Goal: Task Accomplishment & Management: Manage account settings

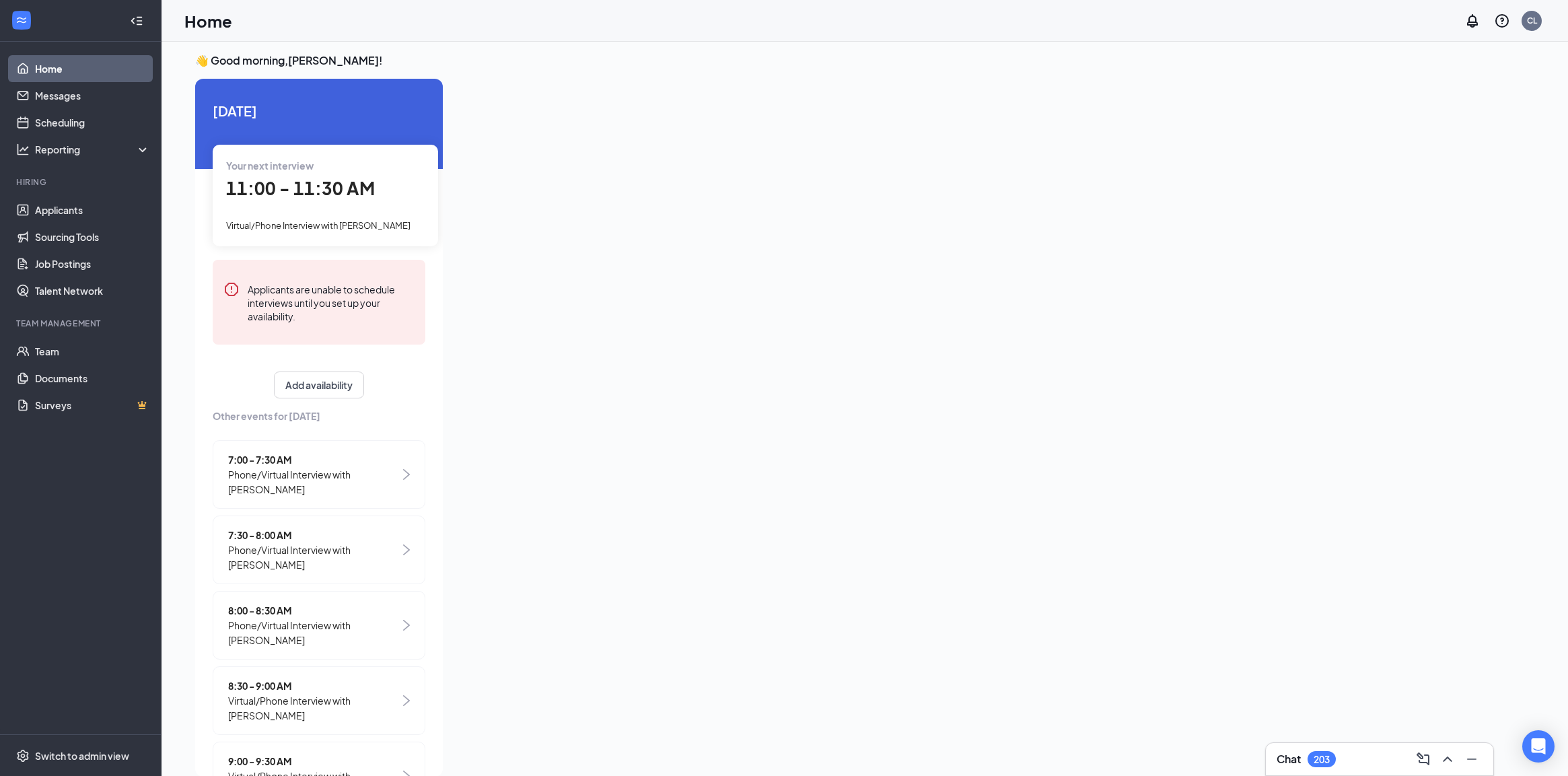
click at [291, 192] on span "11:00 - 11:30 AM" at bounding box center [300, 188] width 149 height 22
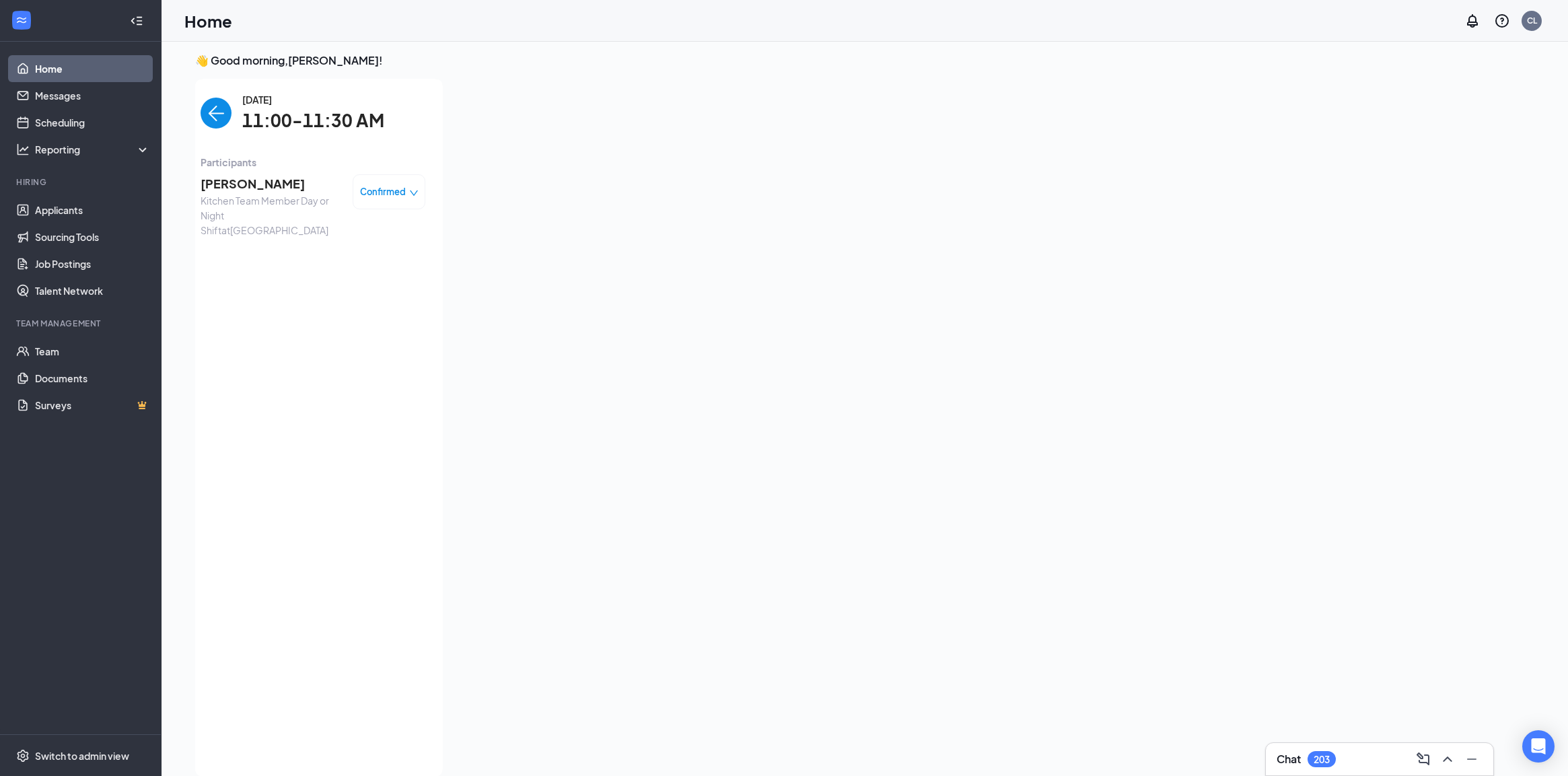
click at [291, 192] on span "[PERSON_NAME]" at bounding box center [271, 184] width 141 height 19
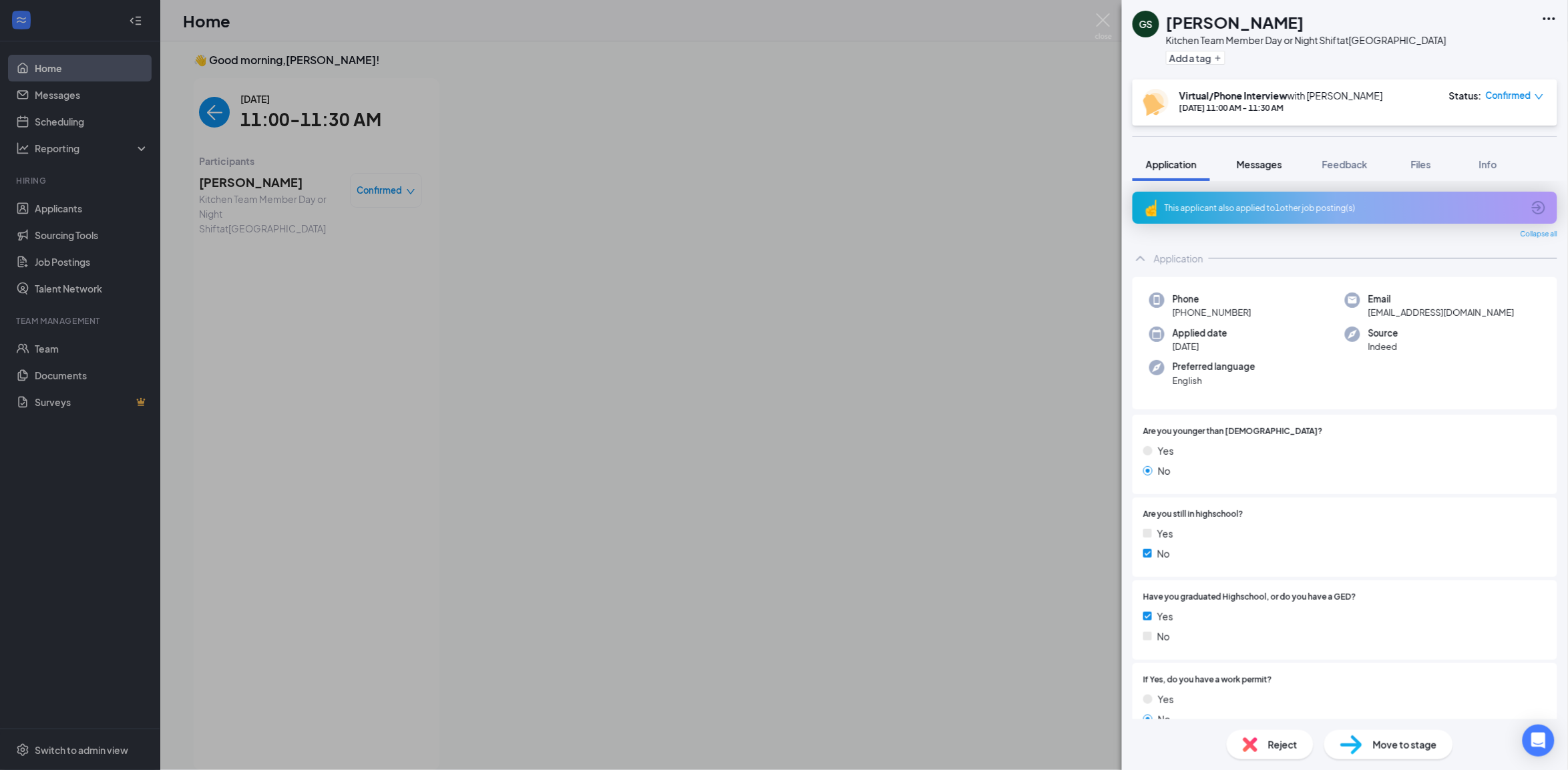
click at [1271, 171] on button "Messages" at bounding box center [1259, 164] width 72 height 33
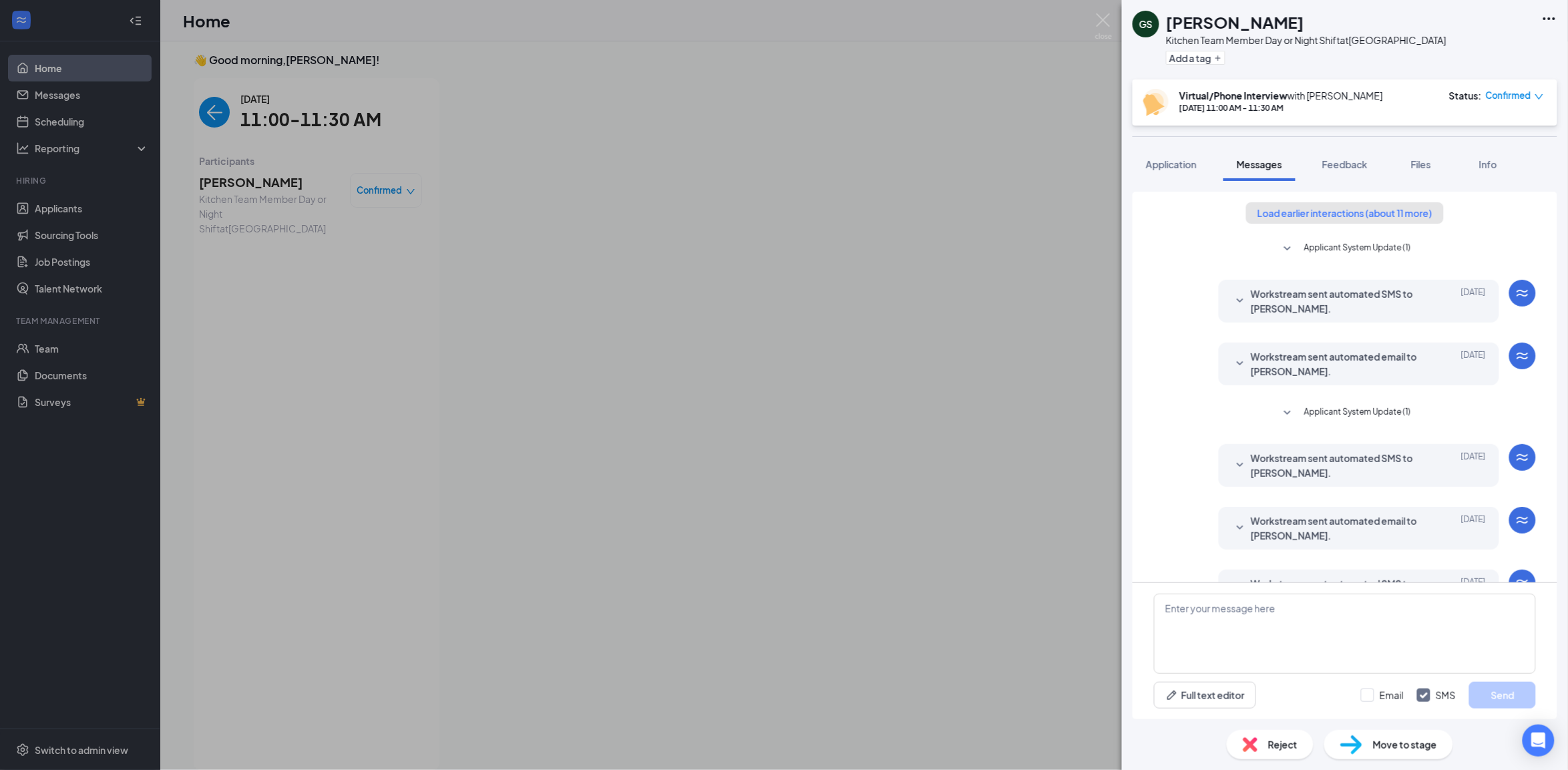
click at [1374, 214] on button "Load earlier interactions (about 11 more)" at bounding box center [1345, 213] width 198 height 21
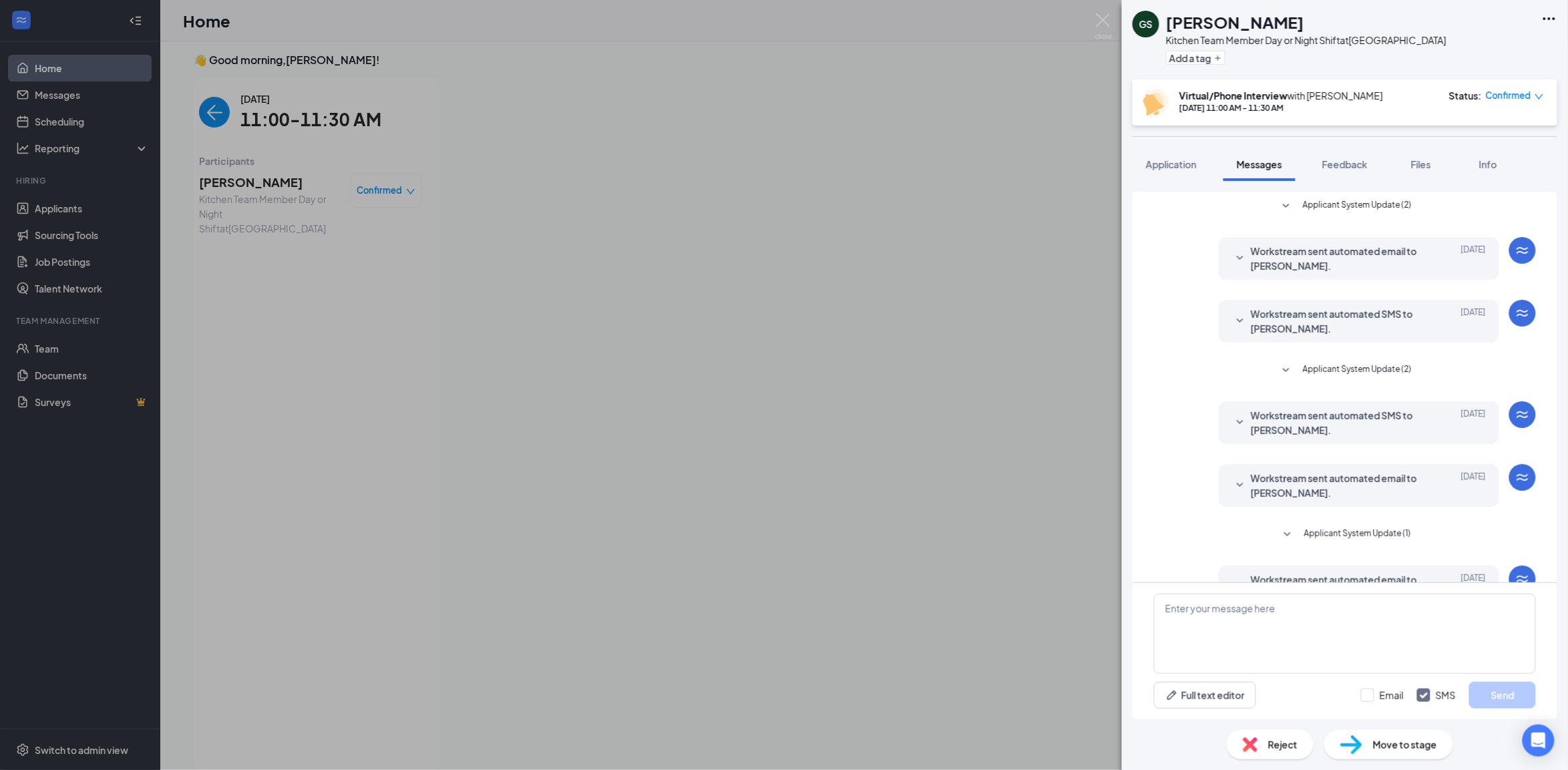
click at [1300, 267] on span "Workstream sent automated email to [PERSON_NAME]." at bounding box center [1338, 258] width 175 height 29
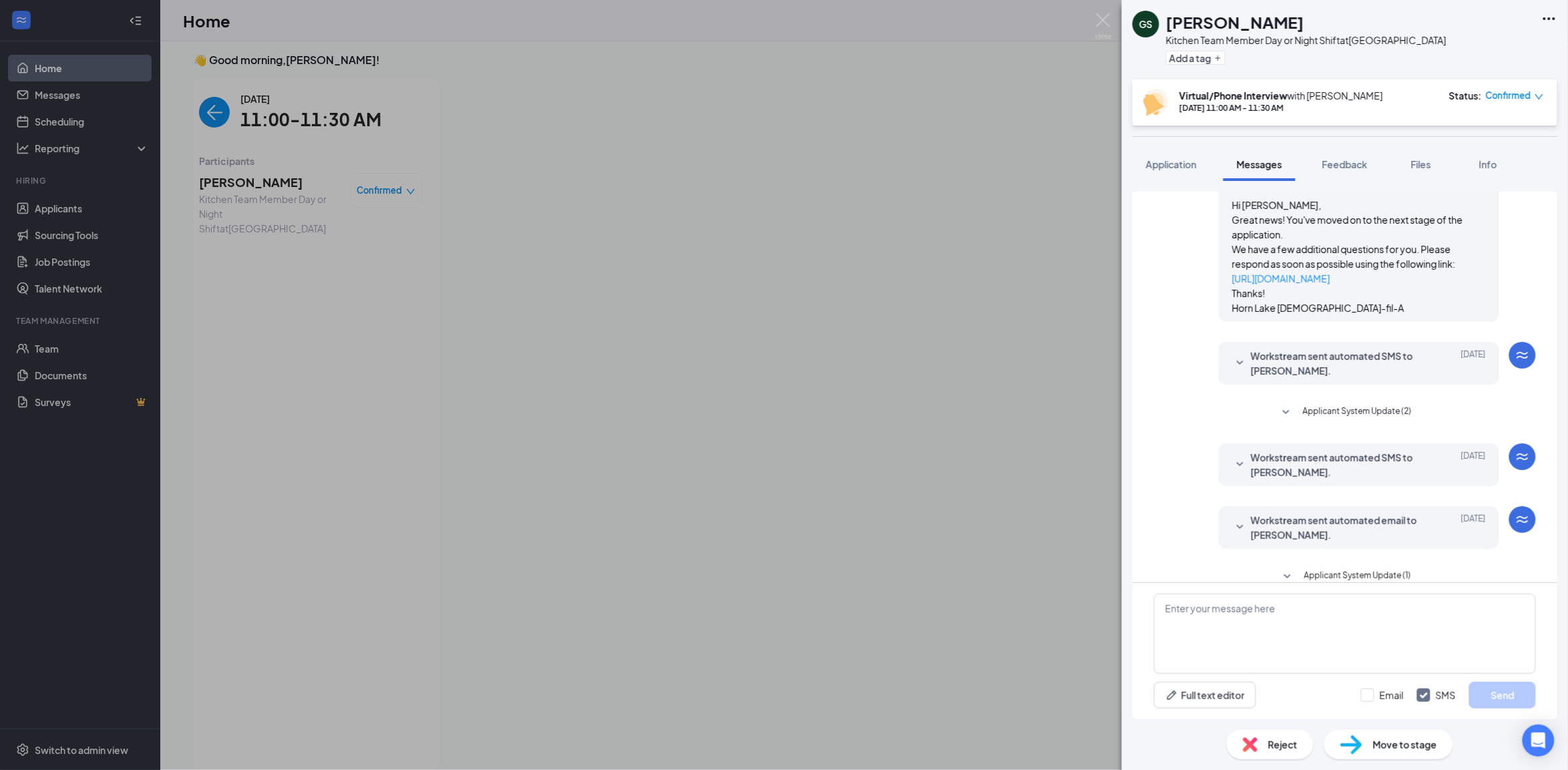
click at [1289, 361] on span "Workstream sent automated SMS to [PERSON_NAME]." at bounding box center [1338, 363] width 175 height 29
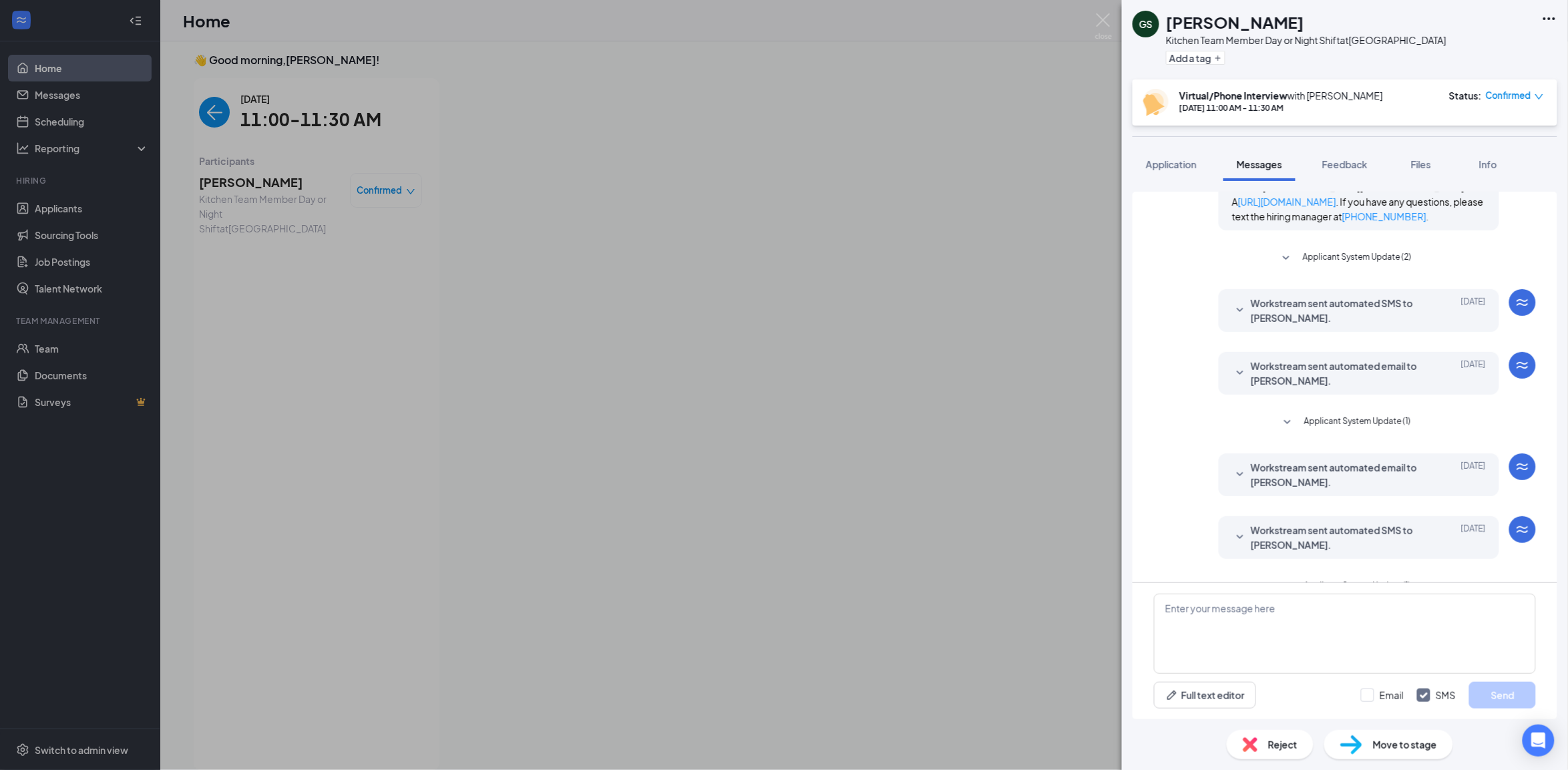
click at [1272, 325] on span "Workstream sent automated SMS to [PERSON_NAME]." at bounding box center [1338, 311] width 175 height 29
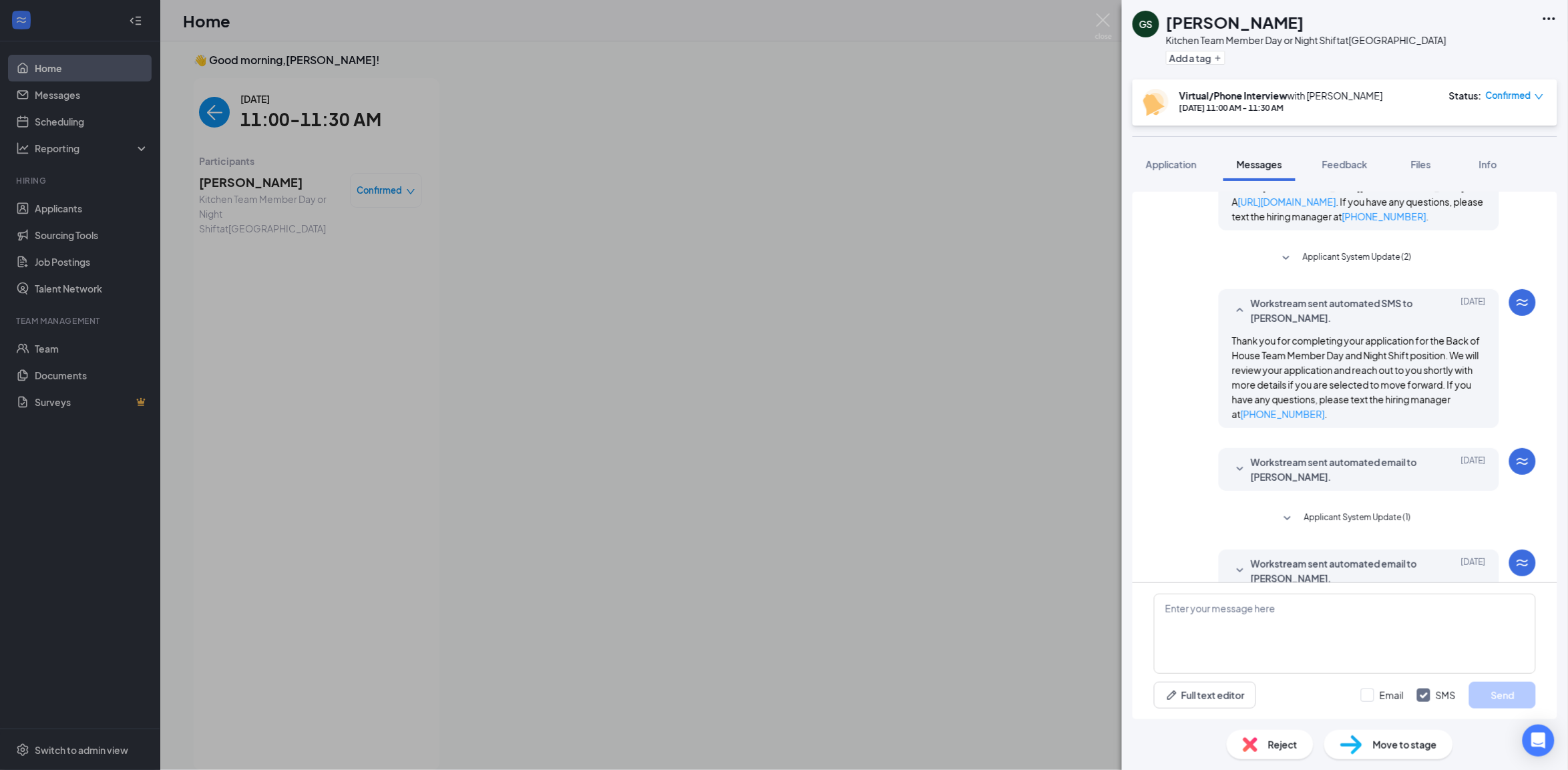
scroll to position [417, 0]
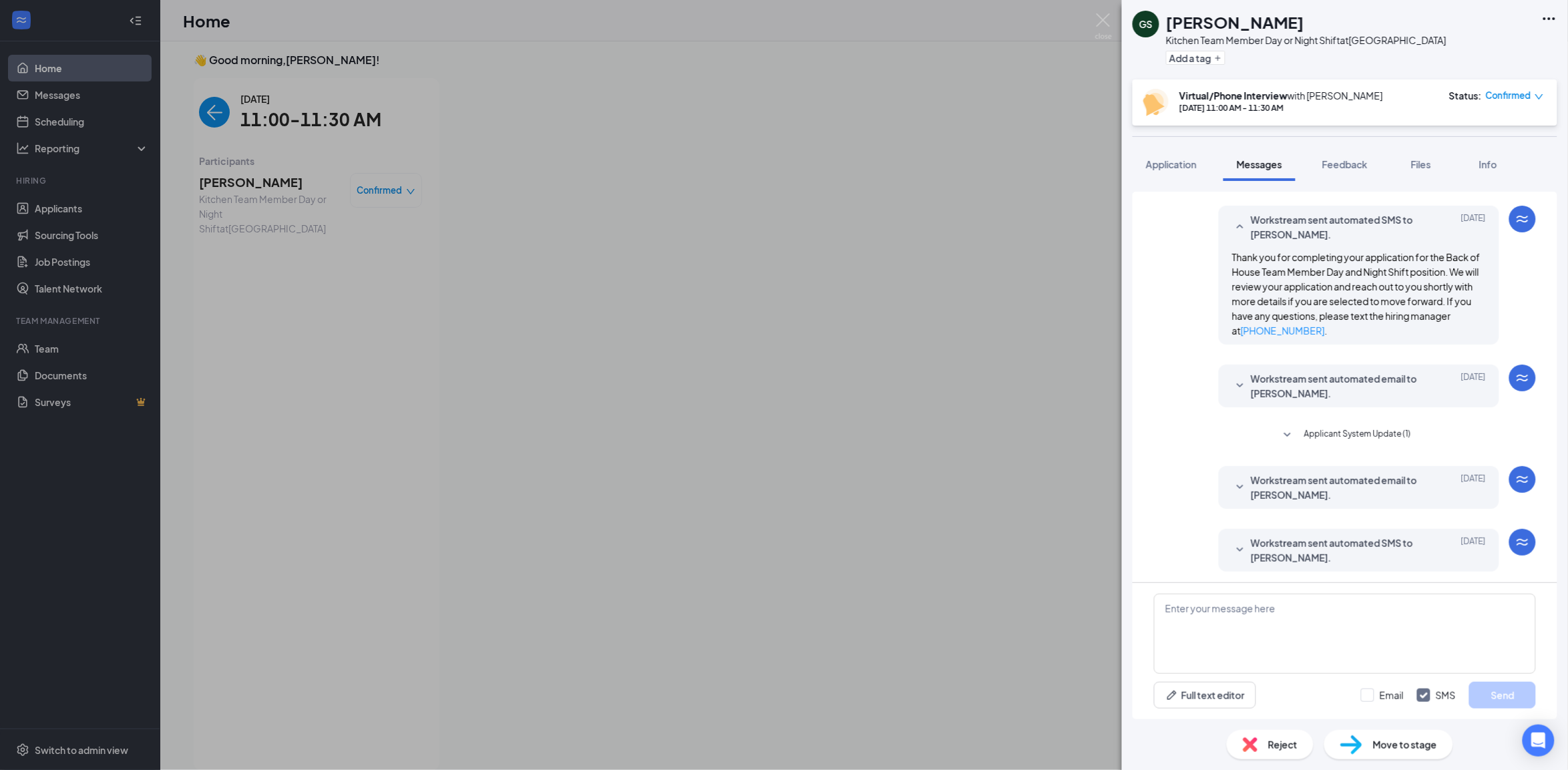
click at [1267, 379] on div "Applicant System Update (2) Workstream sent automated email to [PERSON_NAME]. […" at bounding box center [1345, 469] width 382 height 1390
click at [1265, 389] on span "Workstream sent automated email to [PERSON_NAME]." at bounding box center [1338, 386] width 175 height 29
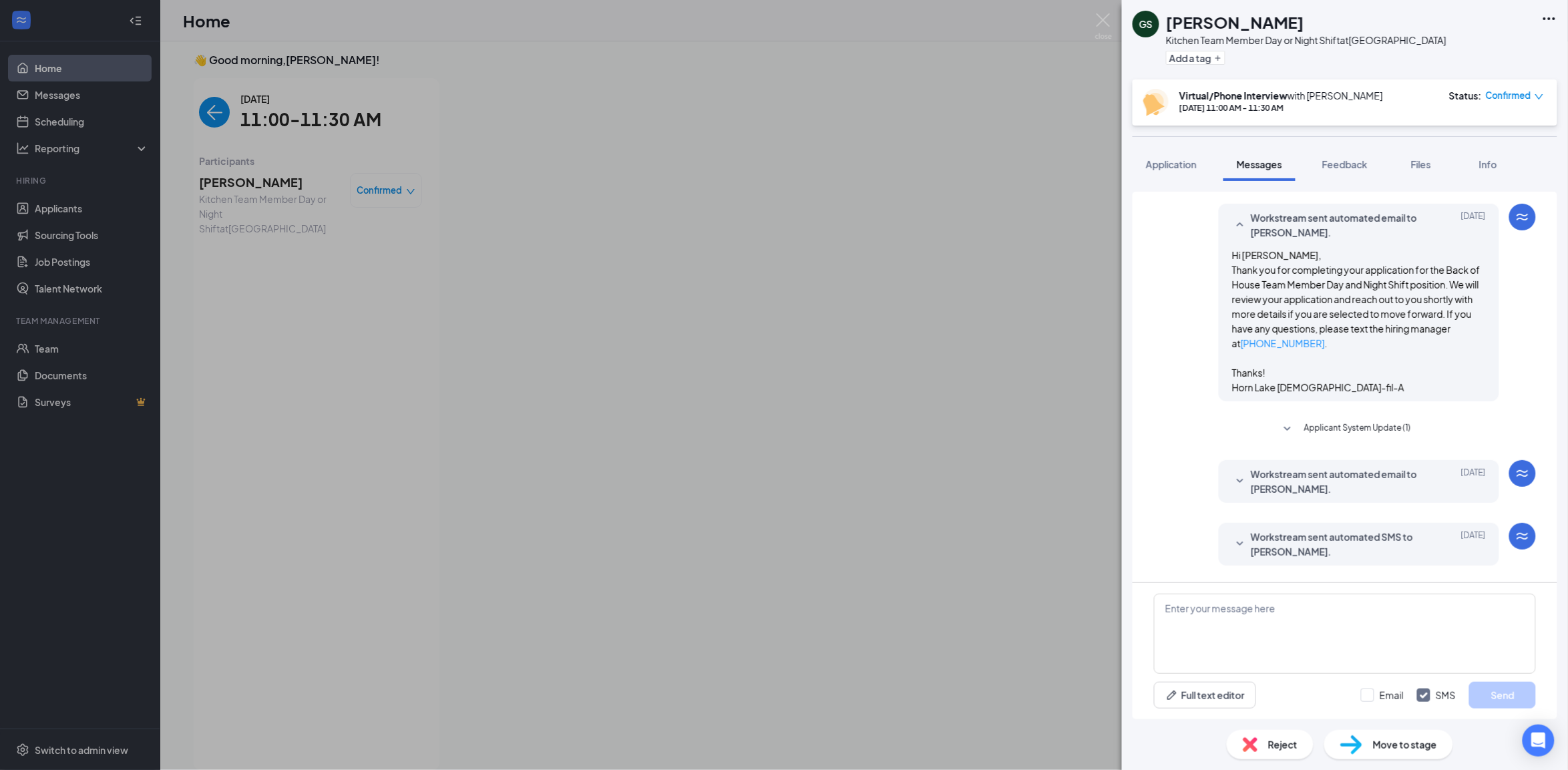
scroll to position [668, 0]
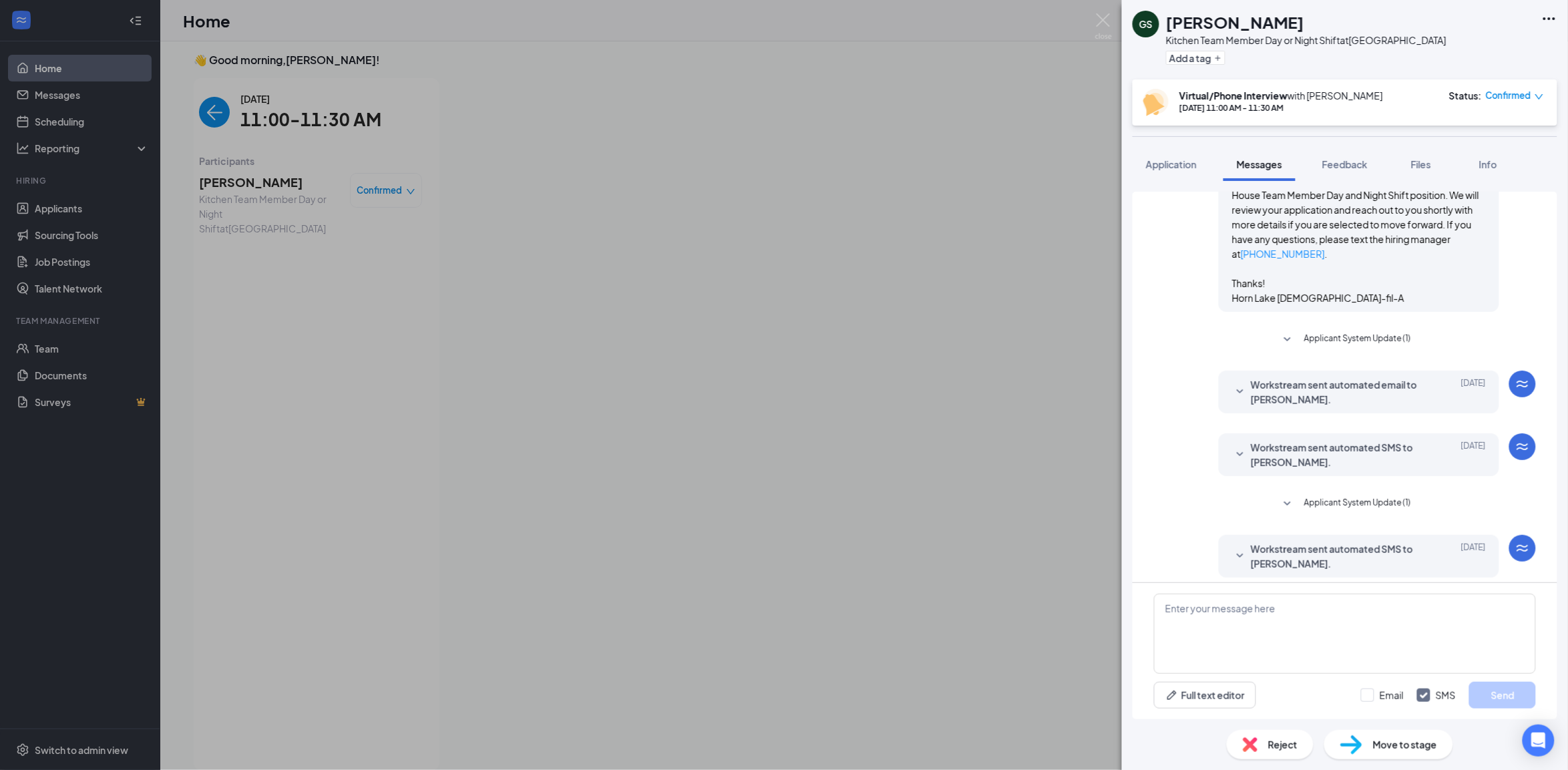
click at [1265, 396] on span "Workstream sent automated email to [PERSON_NAME]." at bounding box center [1338, 392] width 175 height 29
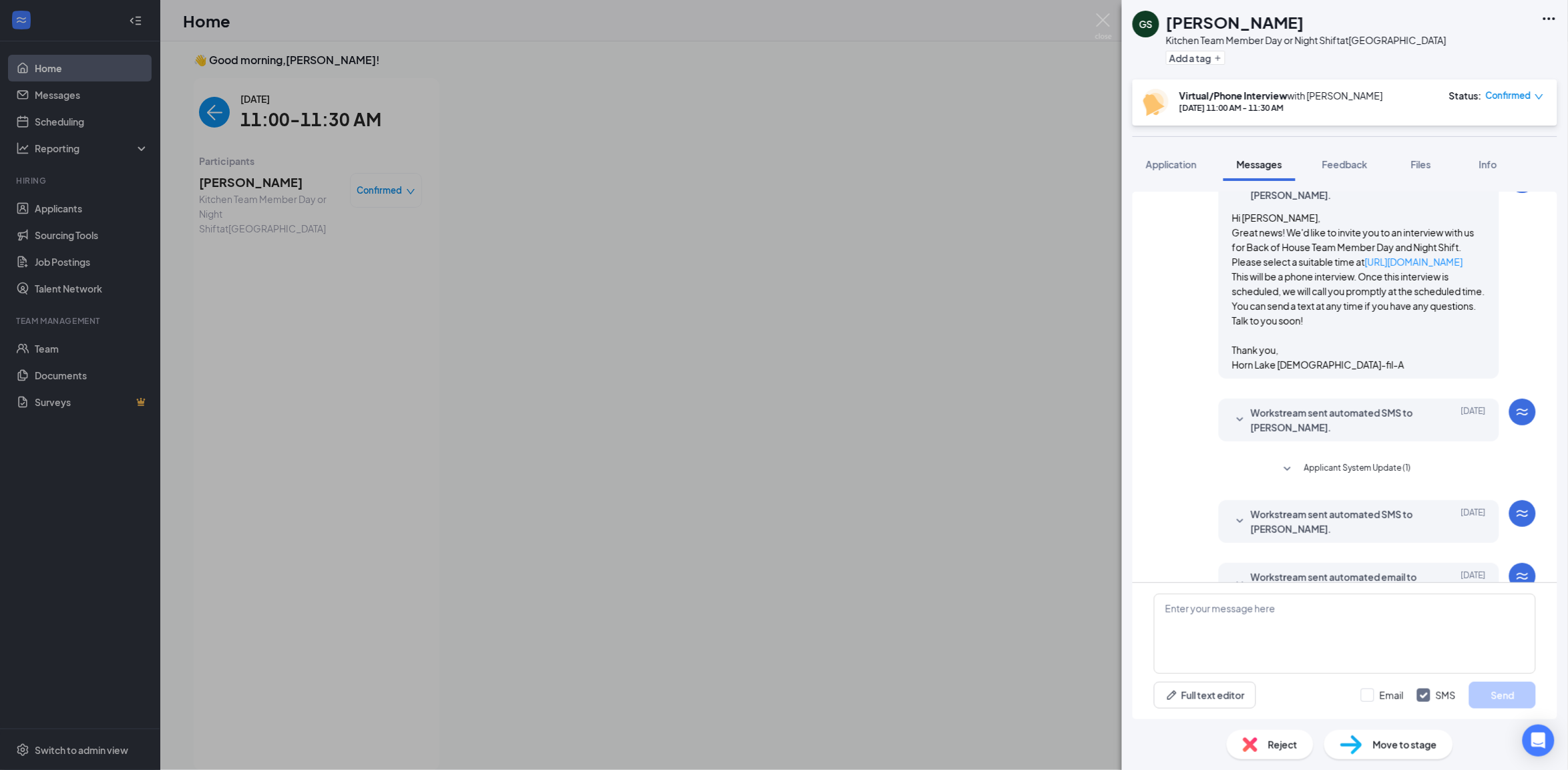
scroll to position [1001, 0]
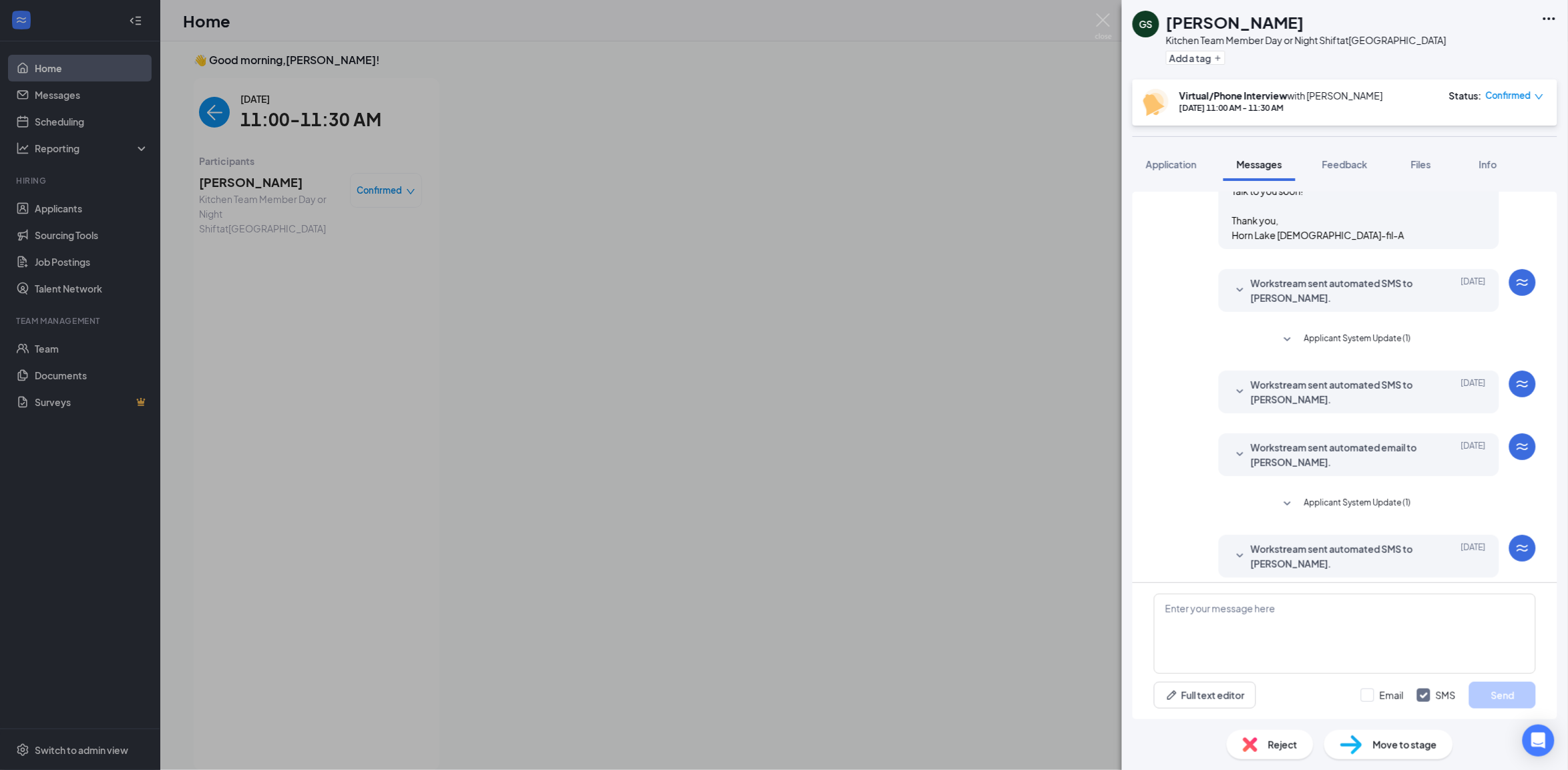
click at [1263, 351] on div "Applicant System Update (1)" at bounding box center [1344, 341] width 229 height 19
click at [1267, 312] on div "Workstream sent automated SMS to [PERSON_NAME]. [DATE] Hi [PERSON_NAME], Great …" at bounding box center [1359, 291] width 281 height 43
click at [1273, 305] on span "Workstream sent automated SMS to [PERSON_NAME]." at bounding box center [1338, 291] width 175 height 29
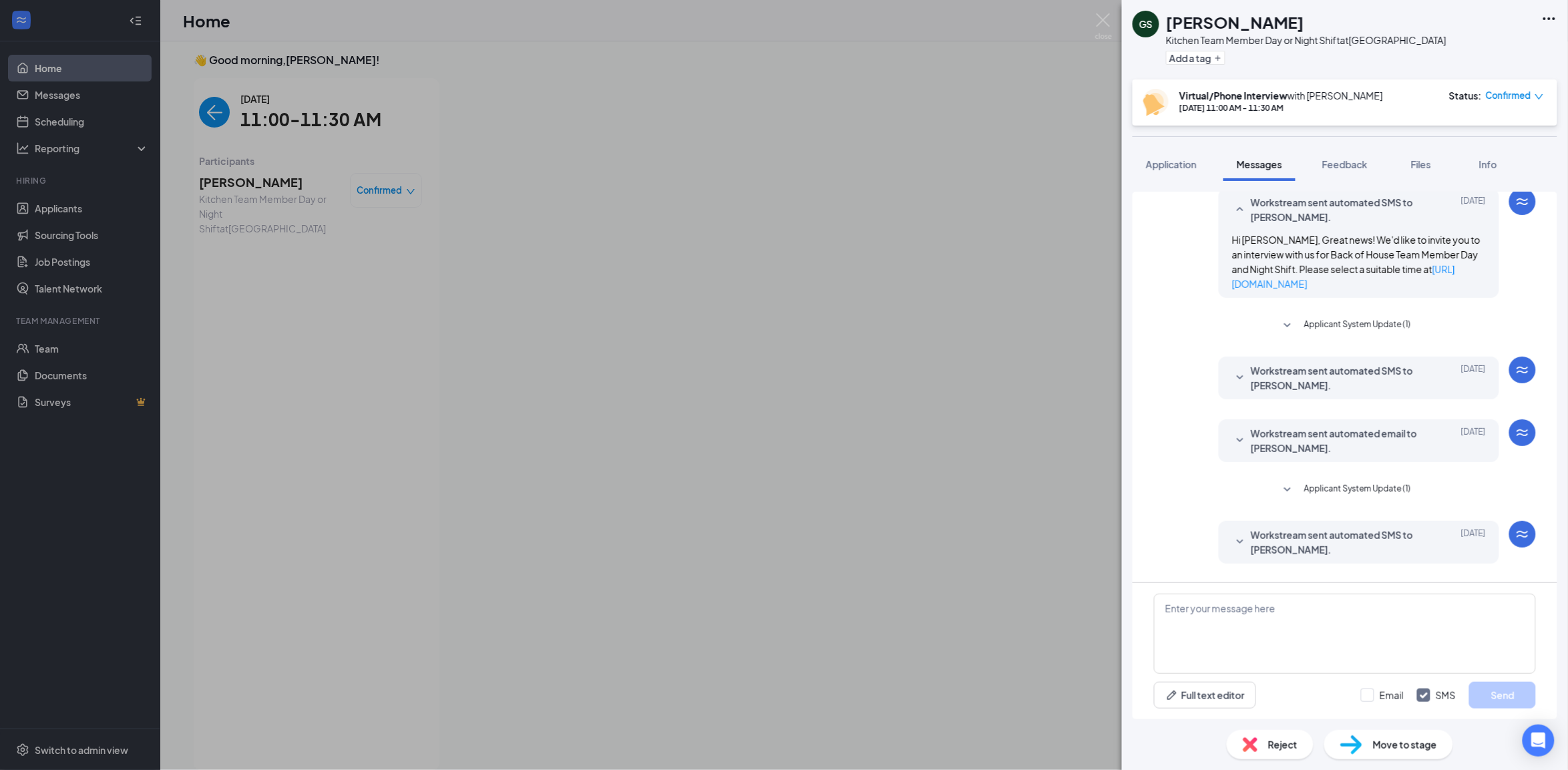
scroll to position [1085, 0]
click at [1254, 390] on span "Workstream sent automated SMS to [PERSON_NAME]." at bounding box center [1338, 375] width 175 height 29
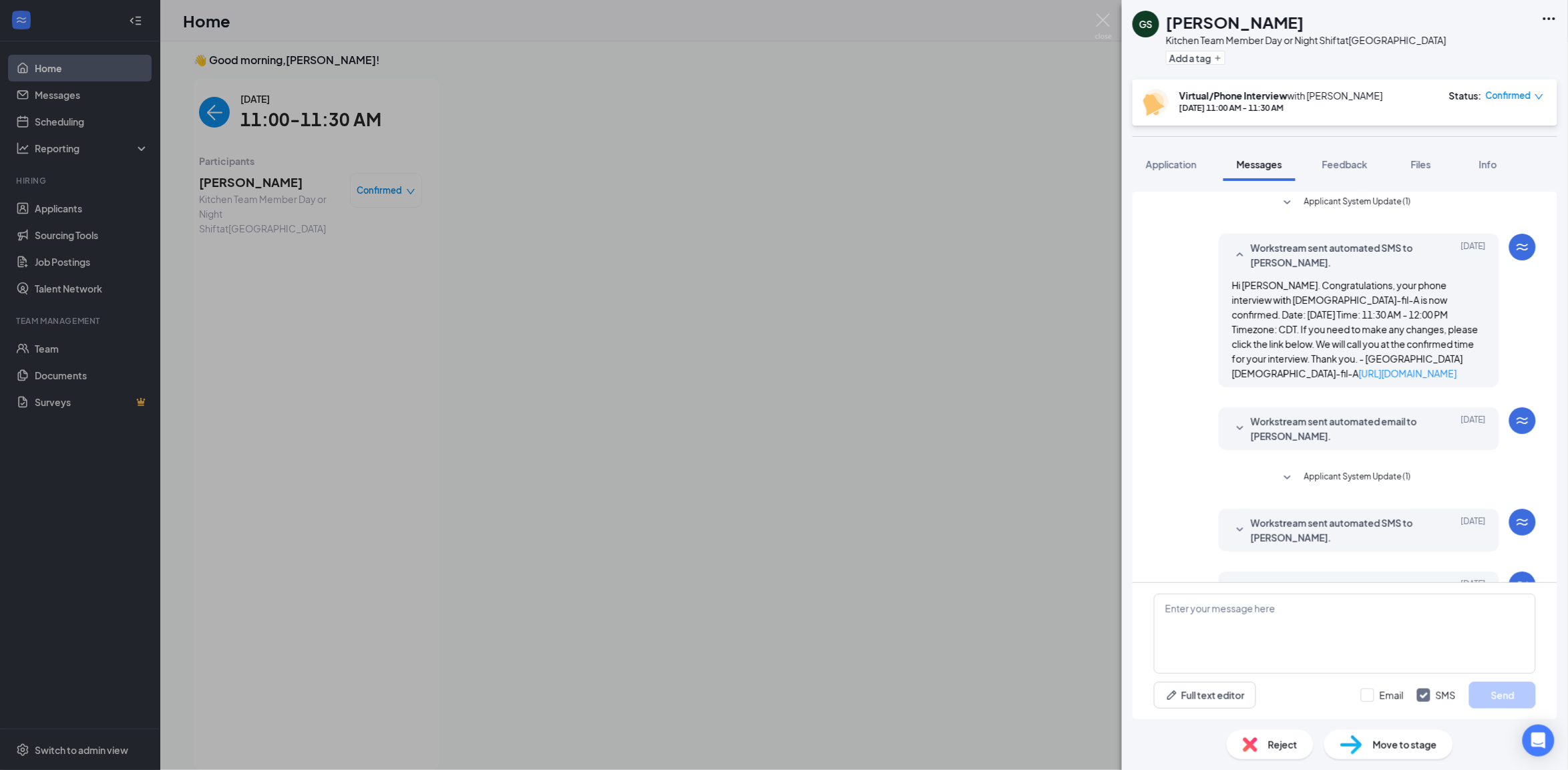
scroll to position [1252, 0]
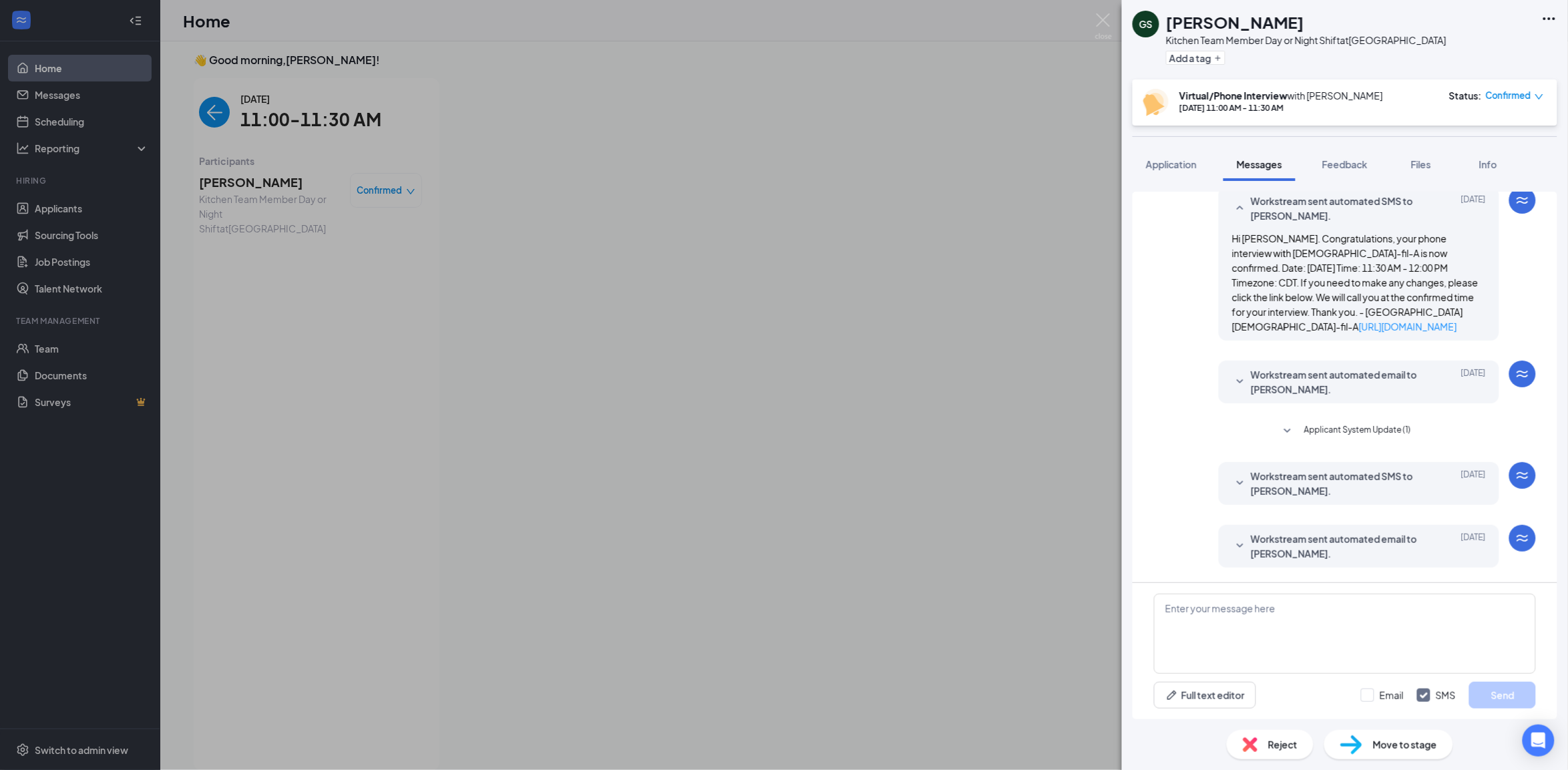
click at [1272, 389] on span "Workstream sent automated email to [PERSON_NAME]." at bounding box center [1338, 382] width 175 height 29
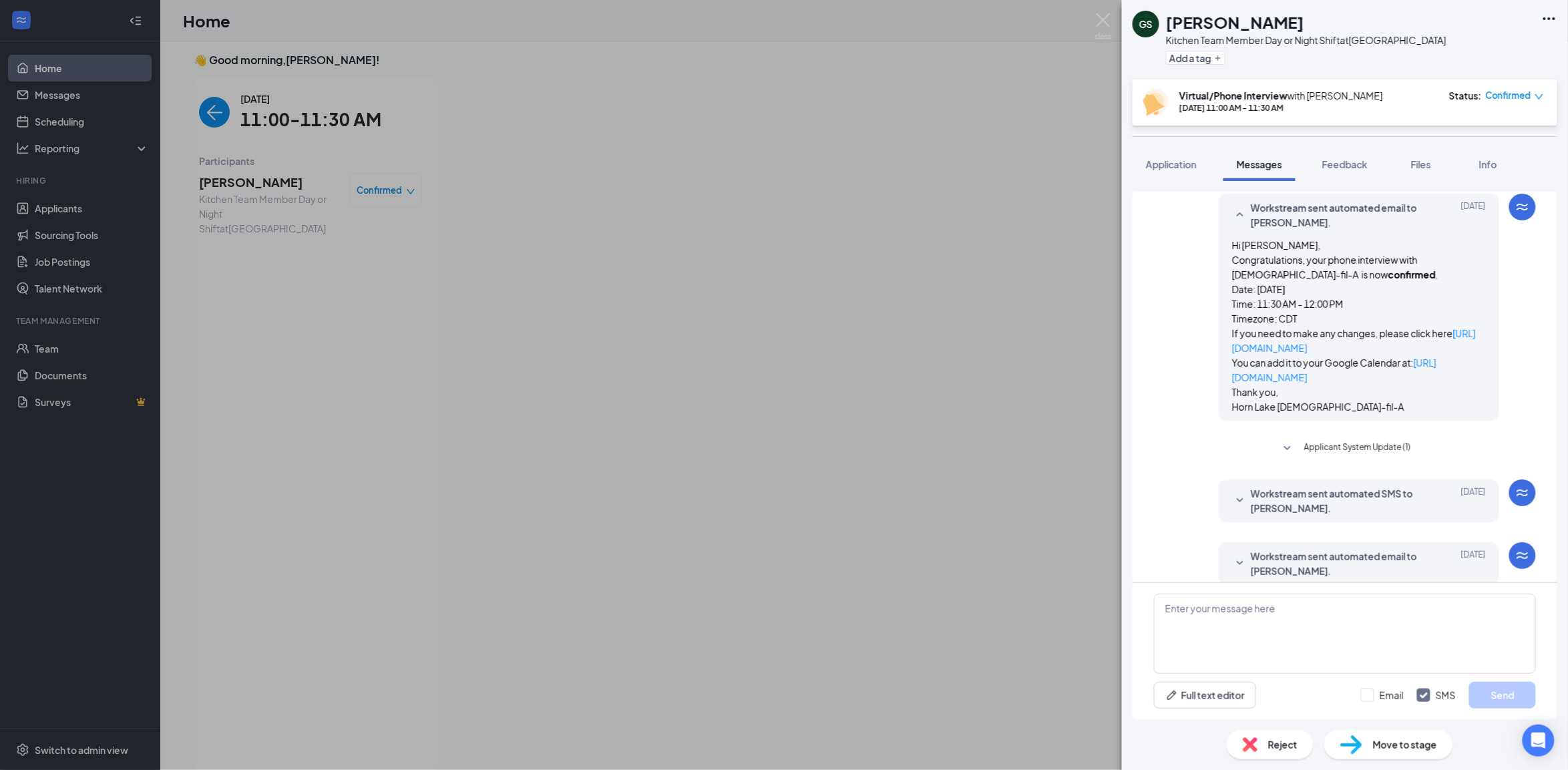
scroll to position [1502, 0]
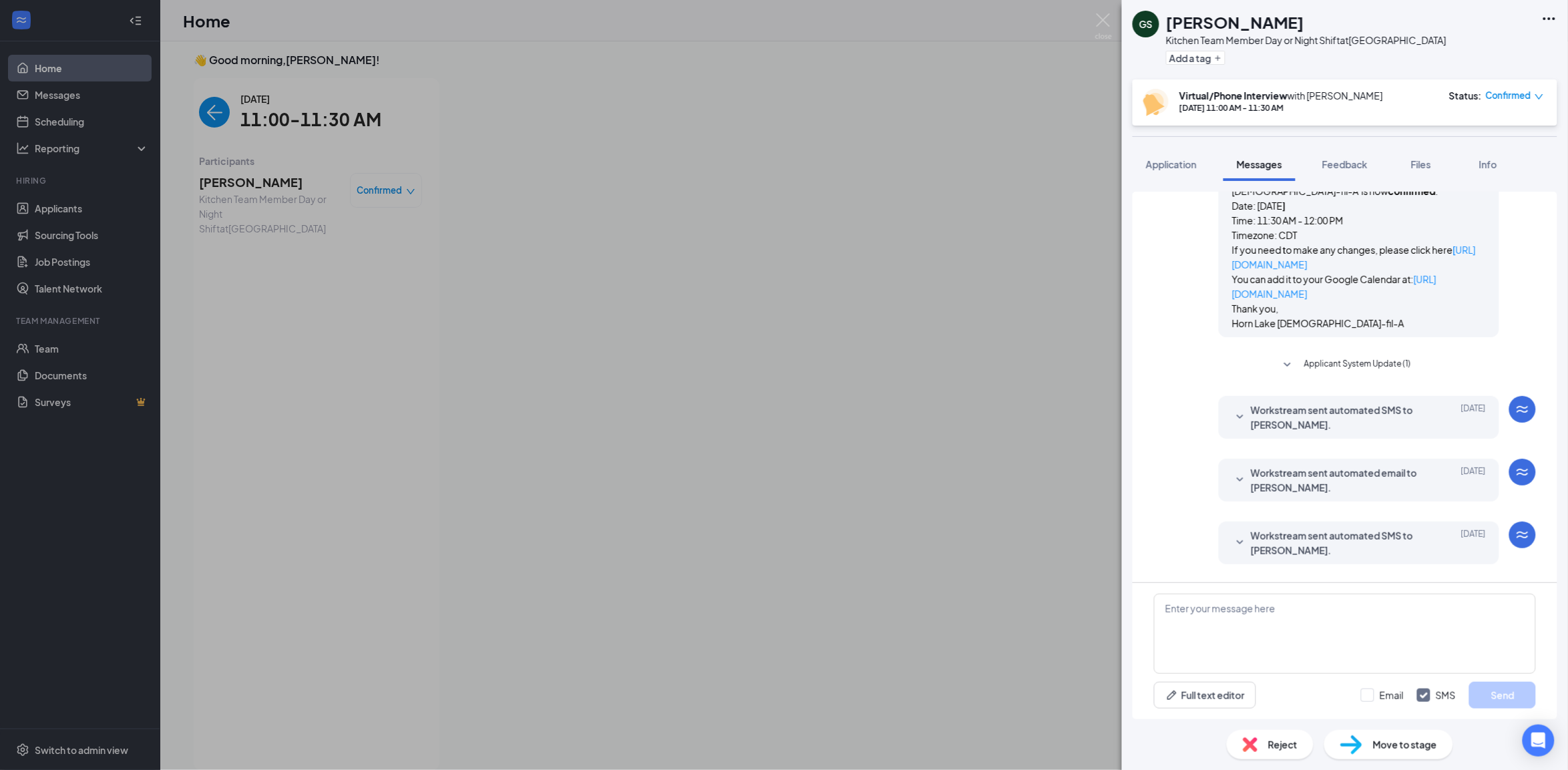
click at [1319, 425] on span "Workstream sent automated SMS to [PERSON_NAME]." at bounding box center [1338, 417] width 175 height 29
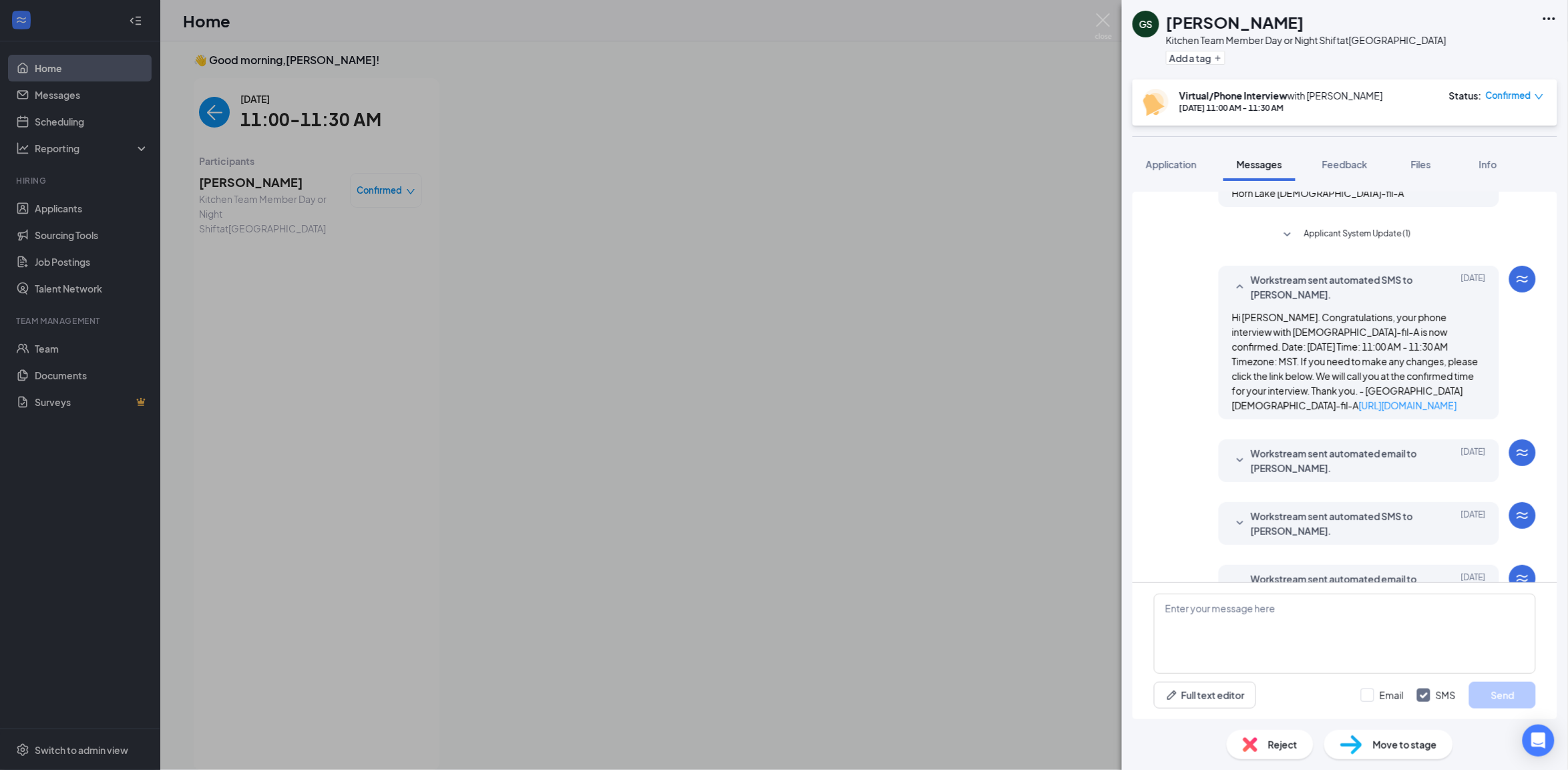
scroll to position [1669, 0]
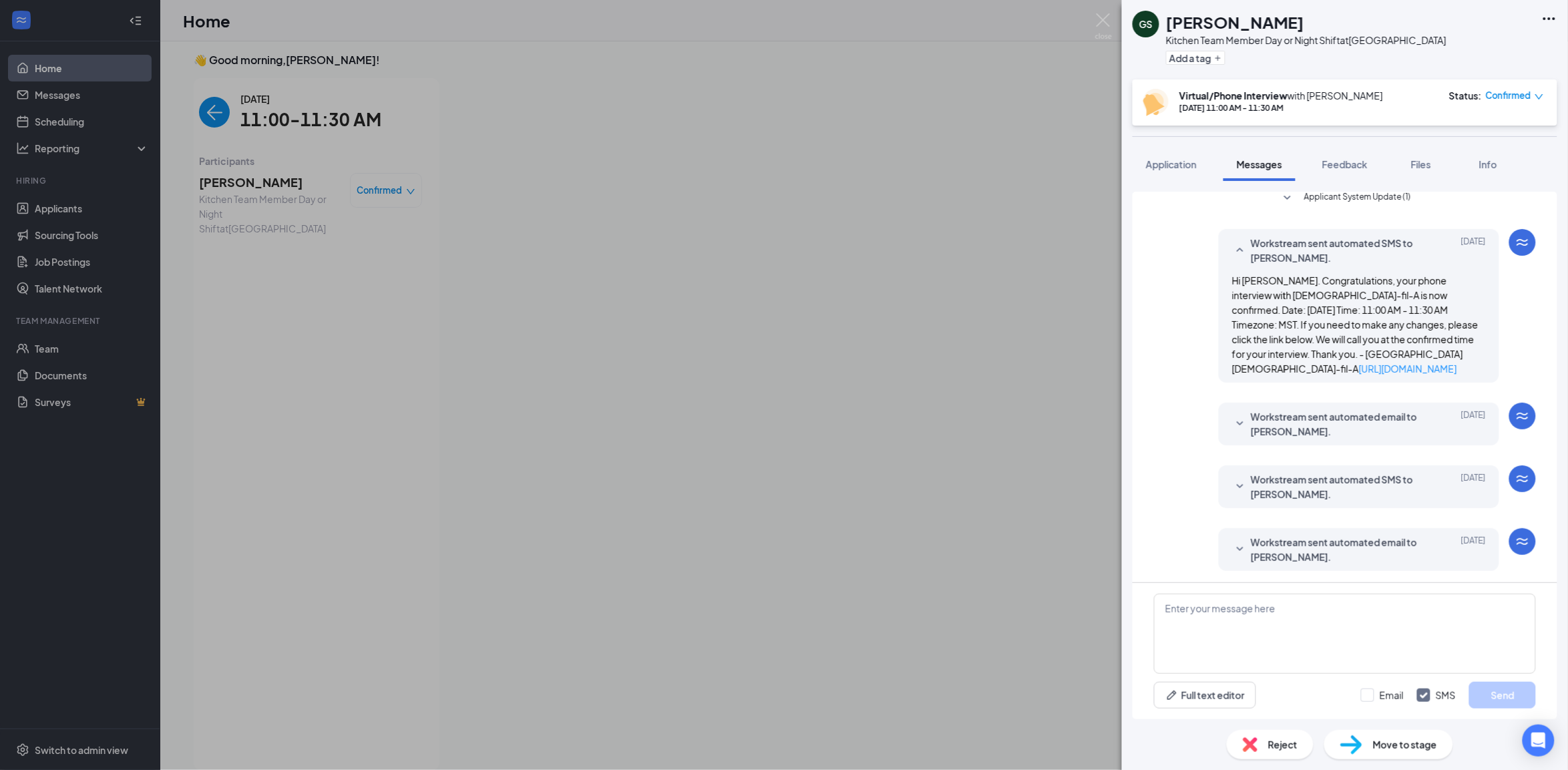
click at [1319, 425] on span "Workstream sent automated email to [PERSON_NAME]." at bounding box center [1338, 424] width 175 height 29
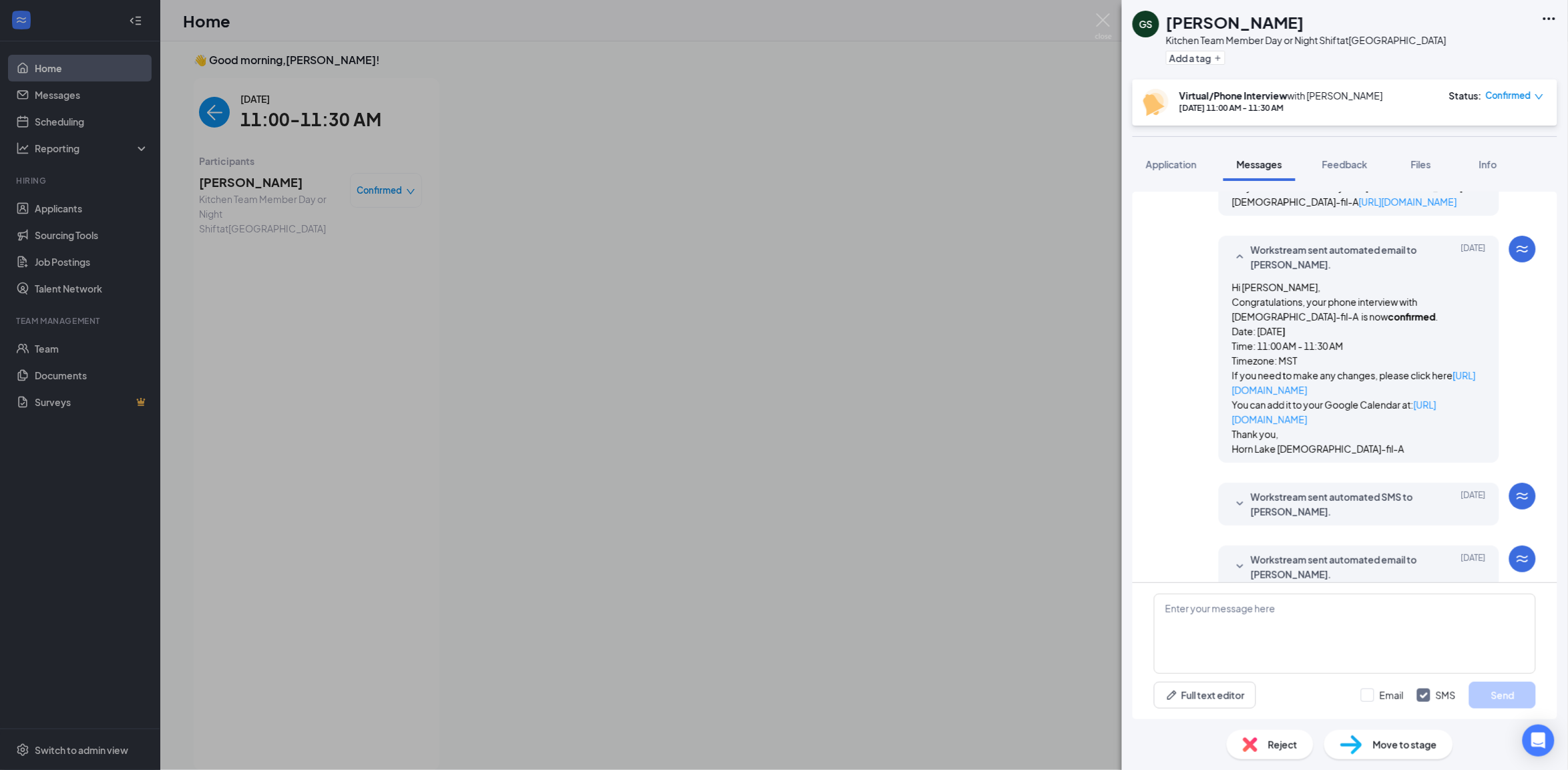
scroll to position [1919, 0]
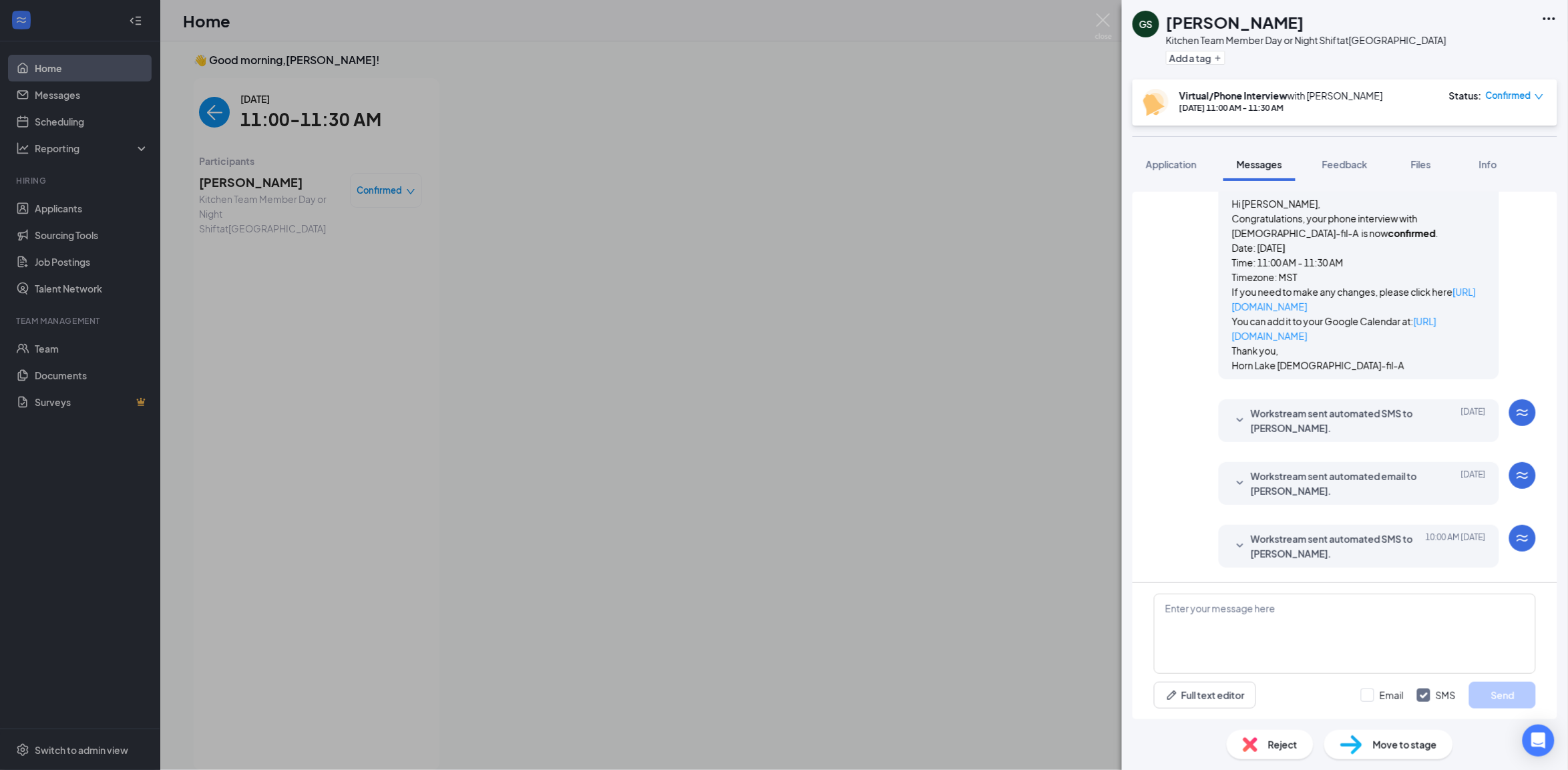
click at [1319, 425] on span "Workstream sent automated SMS to [PERSON_NAME]." at bounding box center [1338, 421] width 175 height 29
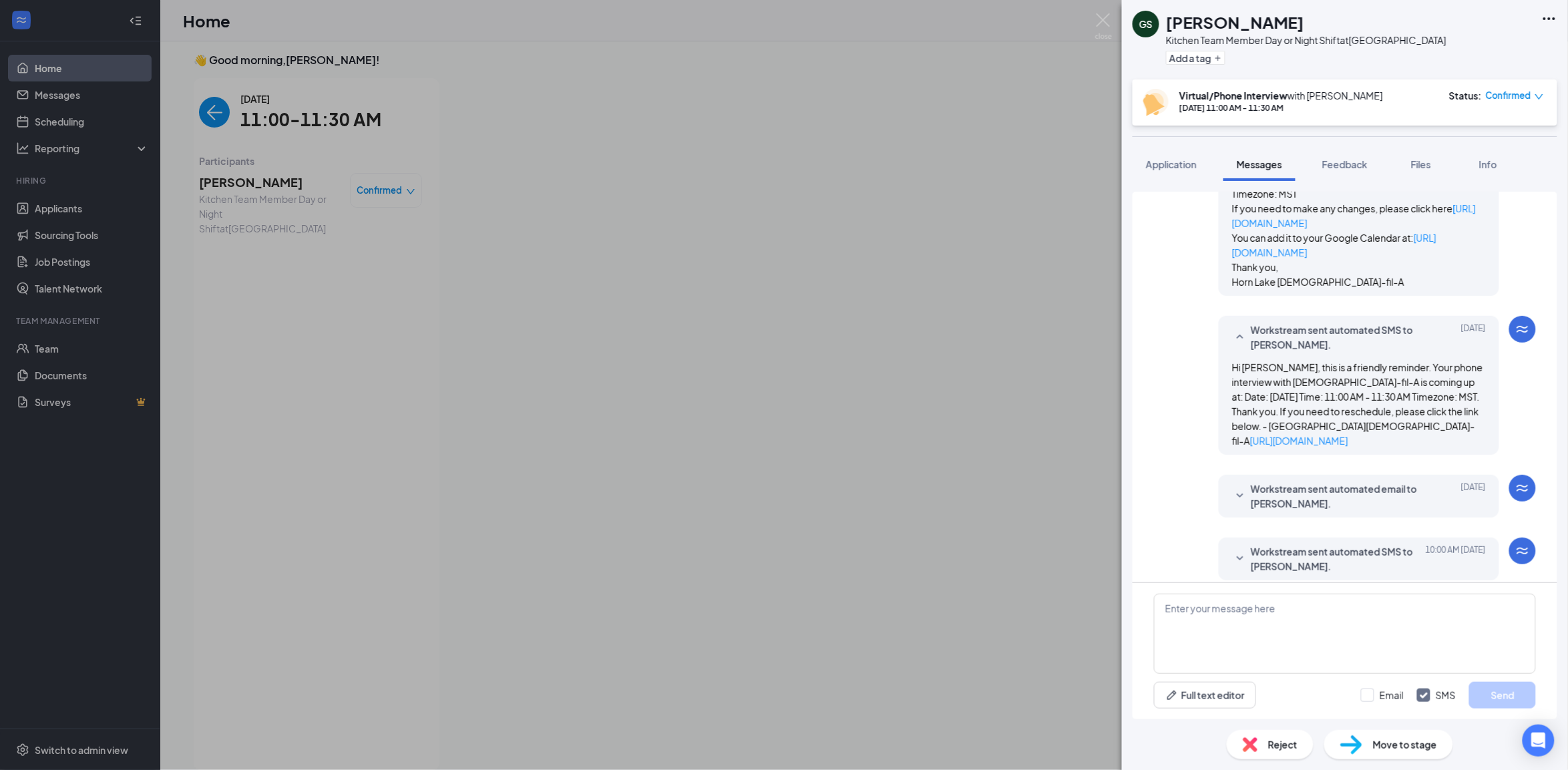
scroll to position [2061, 0]
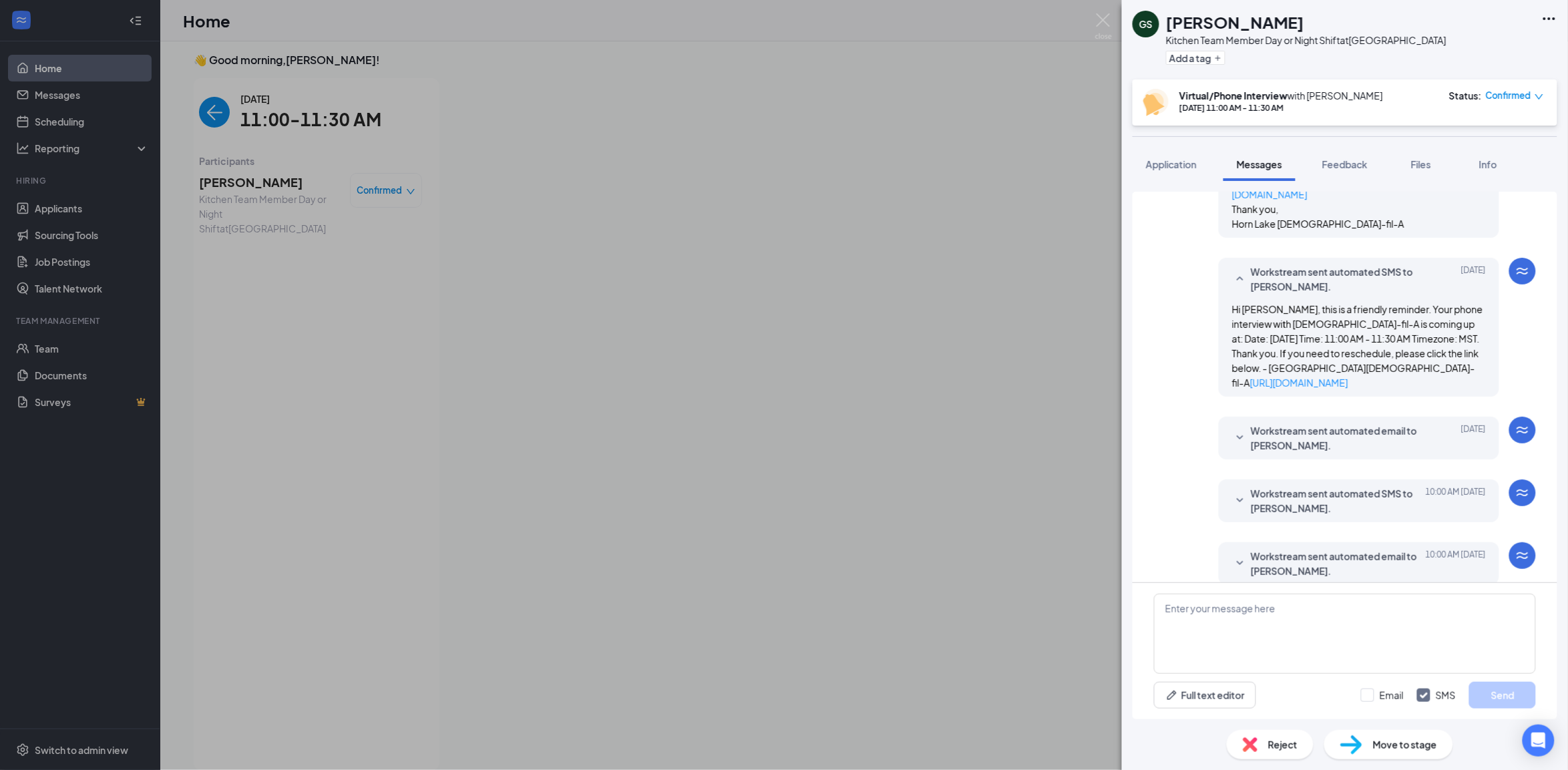
click at [1319, 425] on span "Workstream sent automated email to [PERSON_NAME]." at bounding box center [1338, 438] width 175 height 29
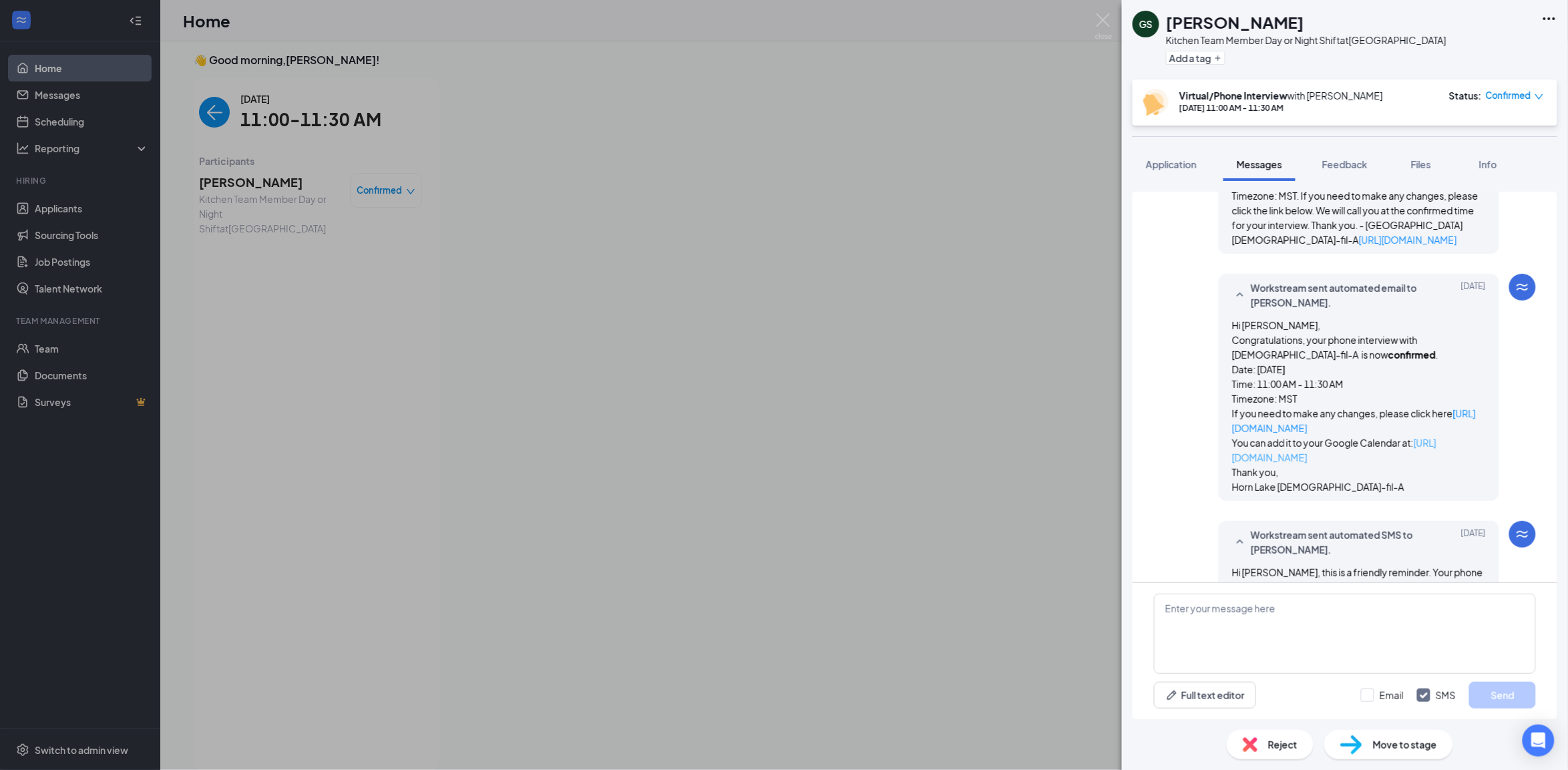
scroll to position [1380, 0]
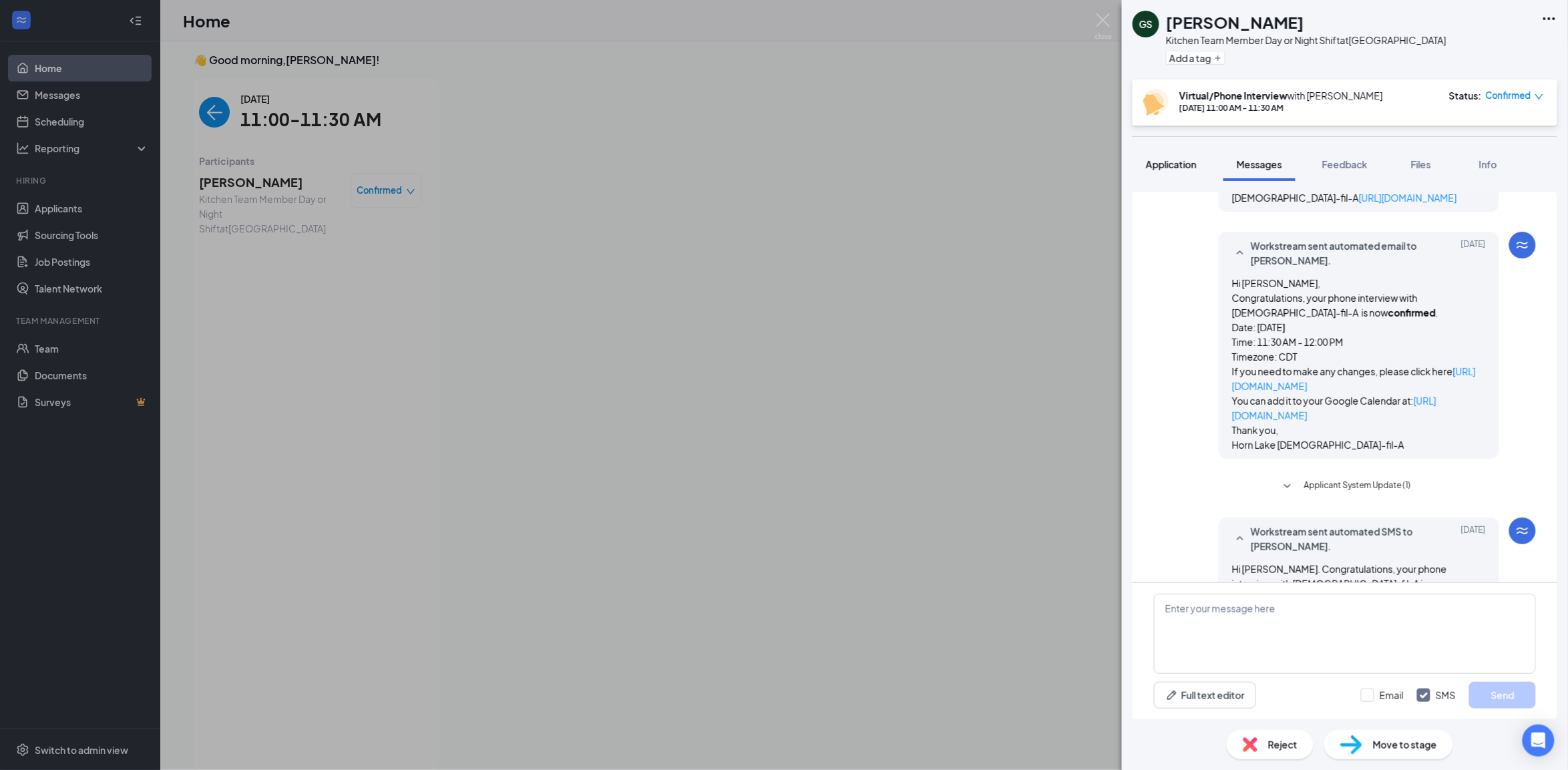
click at [1169, 166] on span "Application" at bounding box center [1171, 164] width 51 height 12
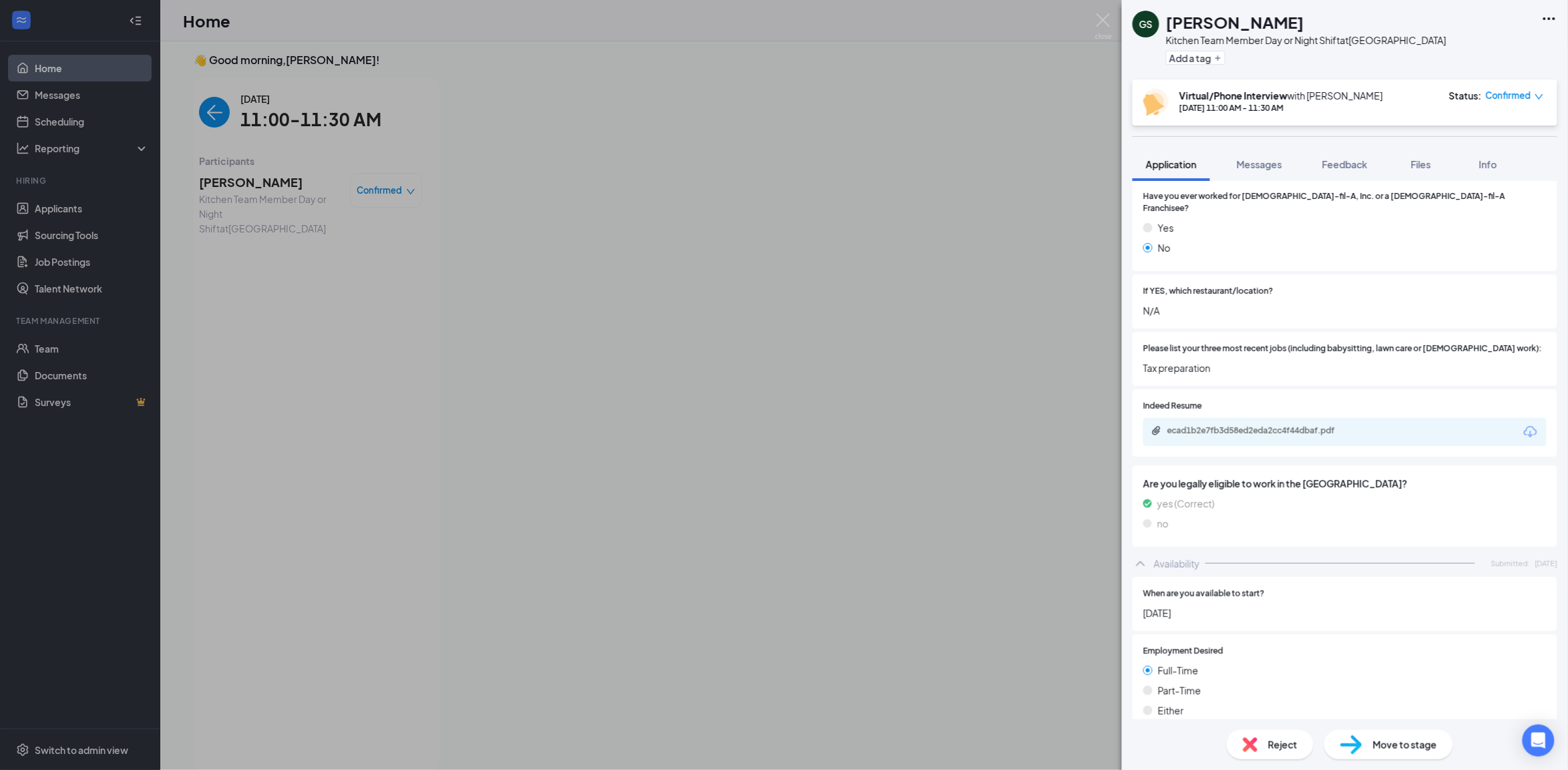
scroll to position [584, 0]
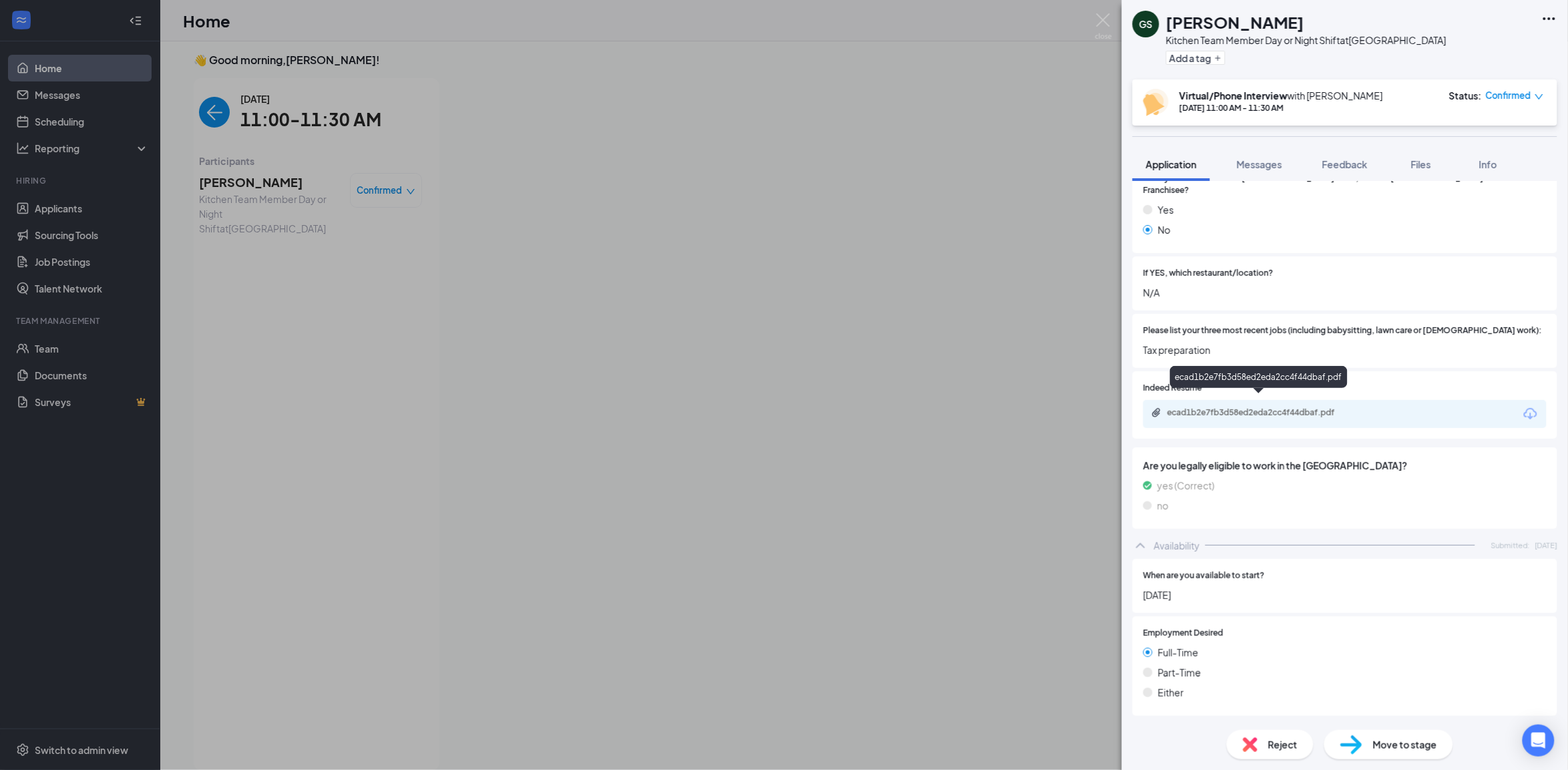
click at [1344, 407] on div "ecad1b2e7fb3d58ed2eda2cc4f44dbaf.pdf" at bounding box center [1259, 413] width 216 height 13
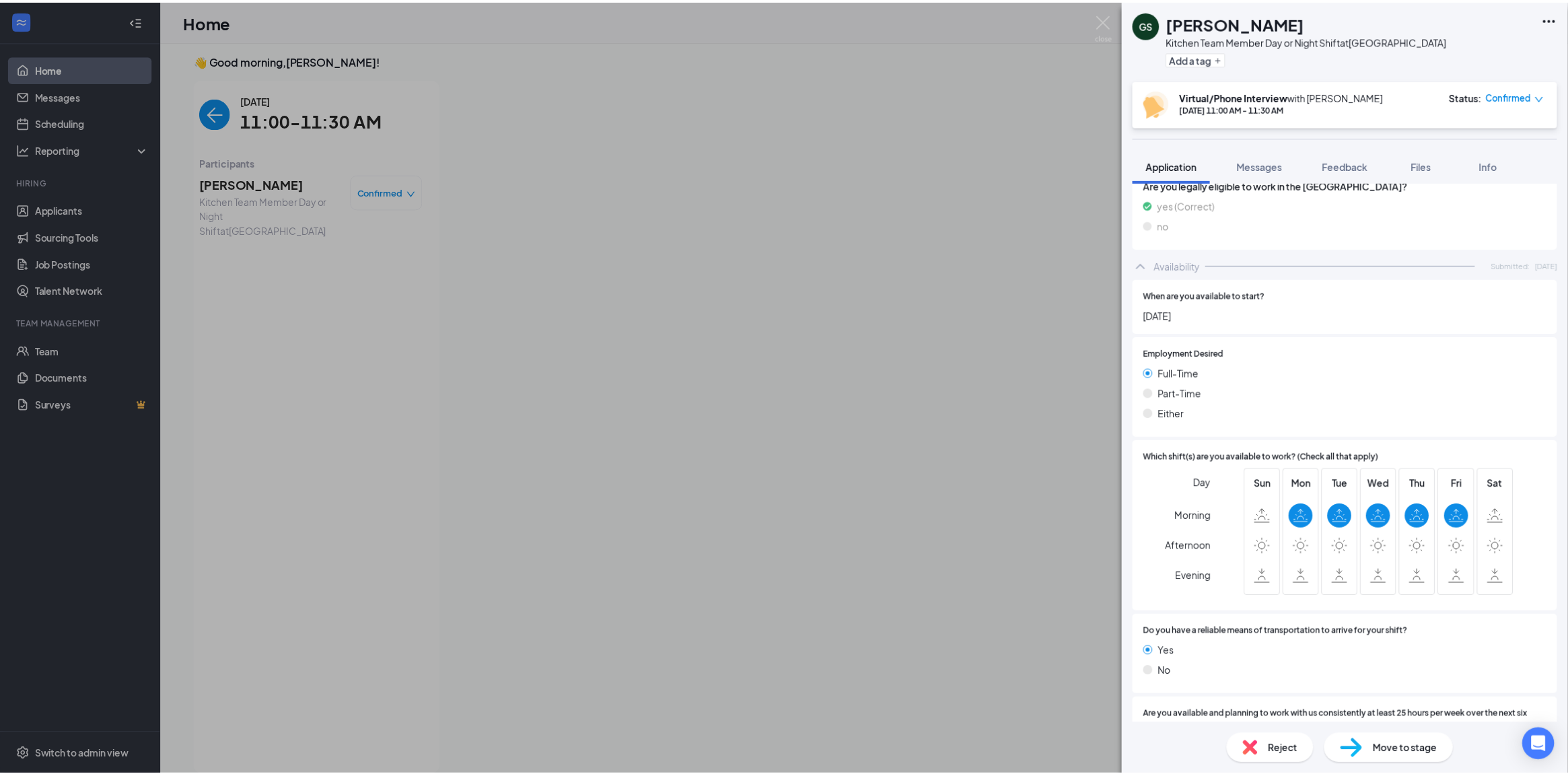
scroll to position [818, 0]
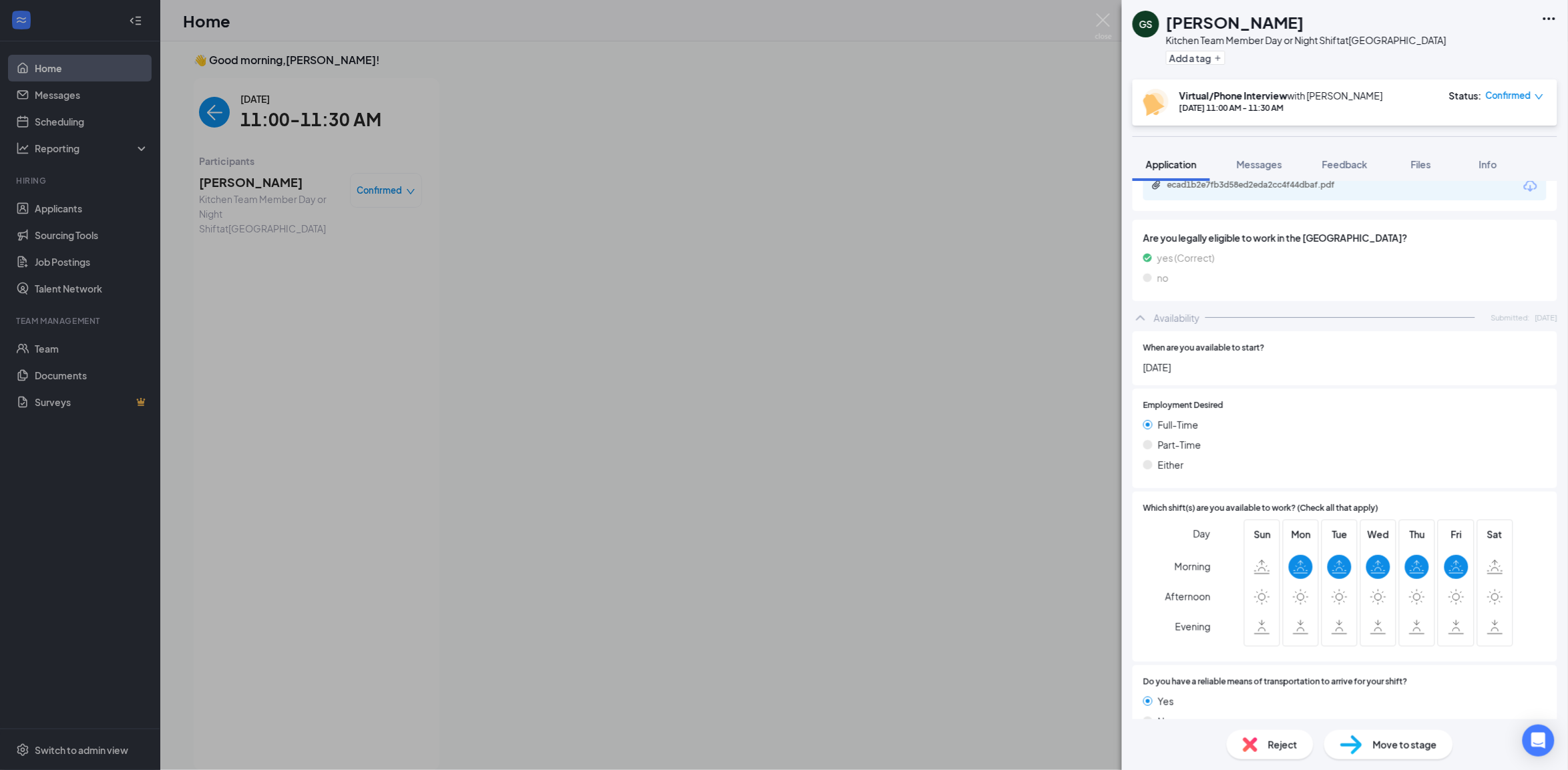
click at [638, 189] on div "[PERSON_NAME] Kitchen Team Member Day or Night Shift at [GEOGRAPHIC_DATA] Add a…" at bounding box center [784, 385] width 1568 height 770
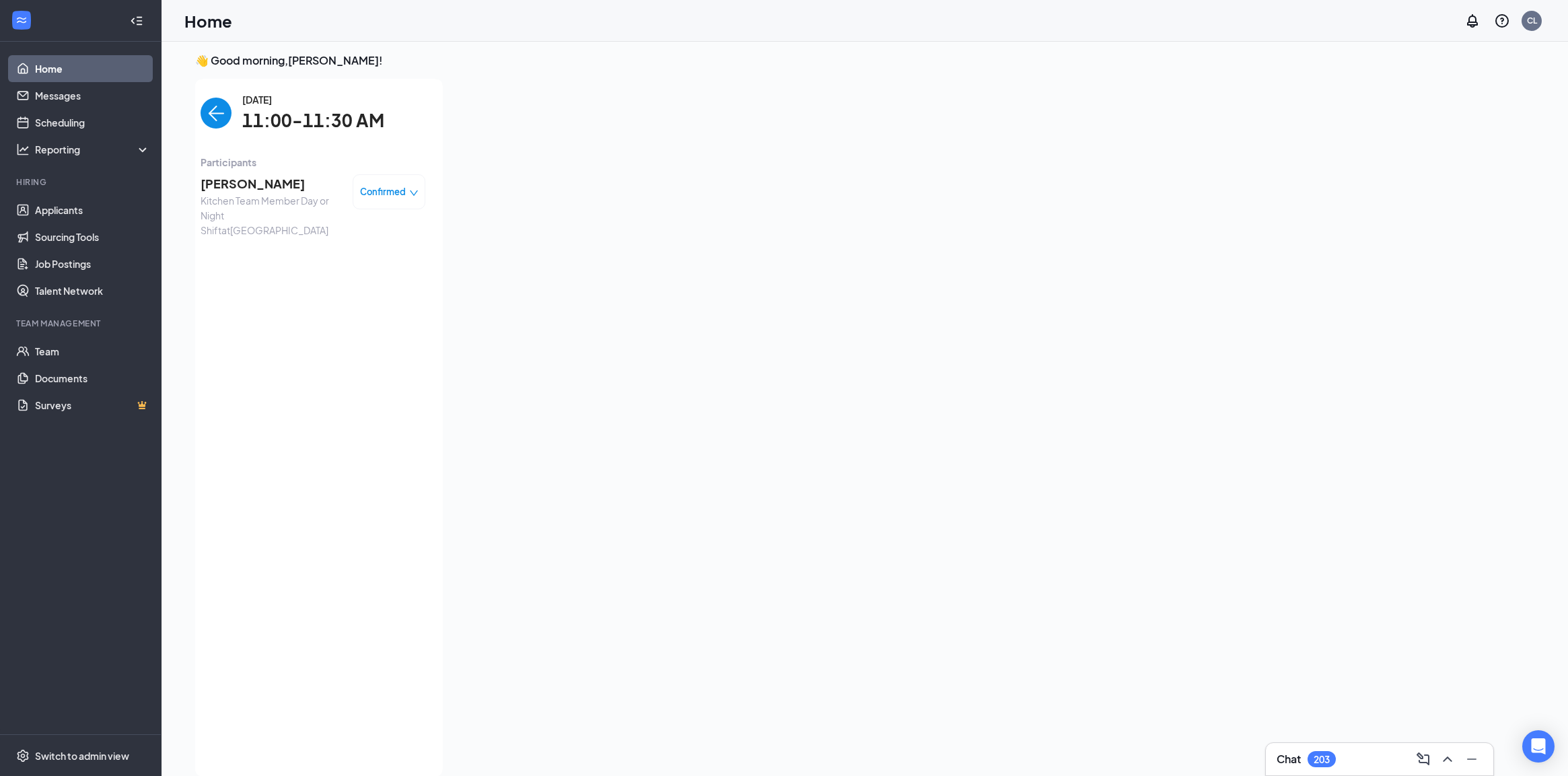
click at [203, 112] on img "back-button" at bounding box center [216, 113] width 31 height 31
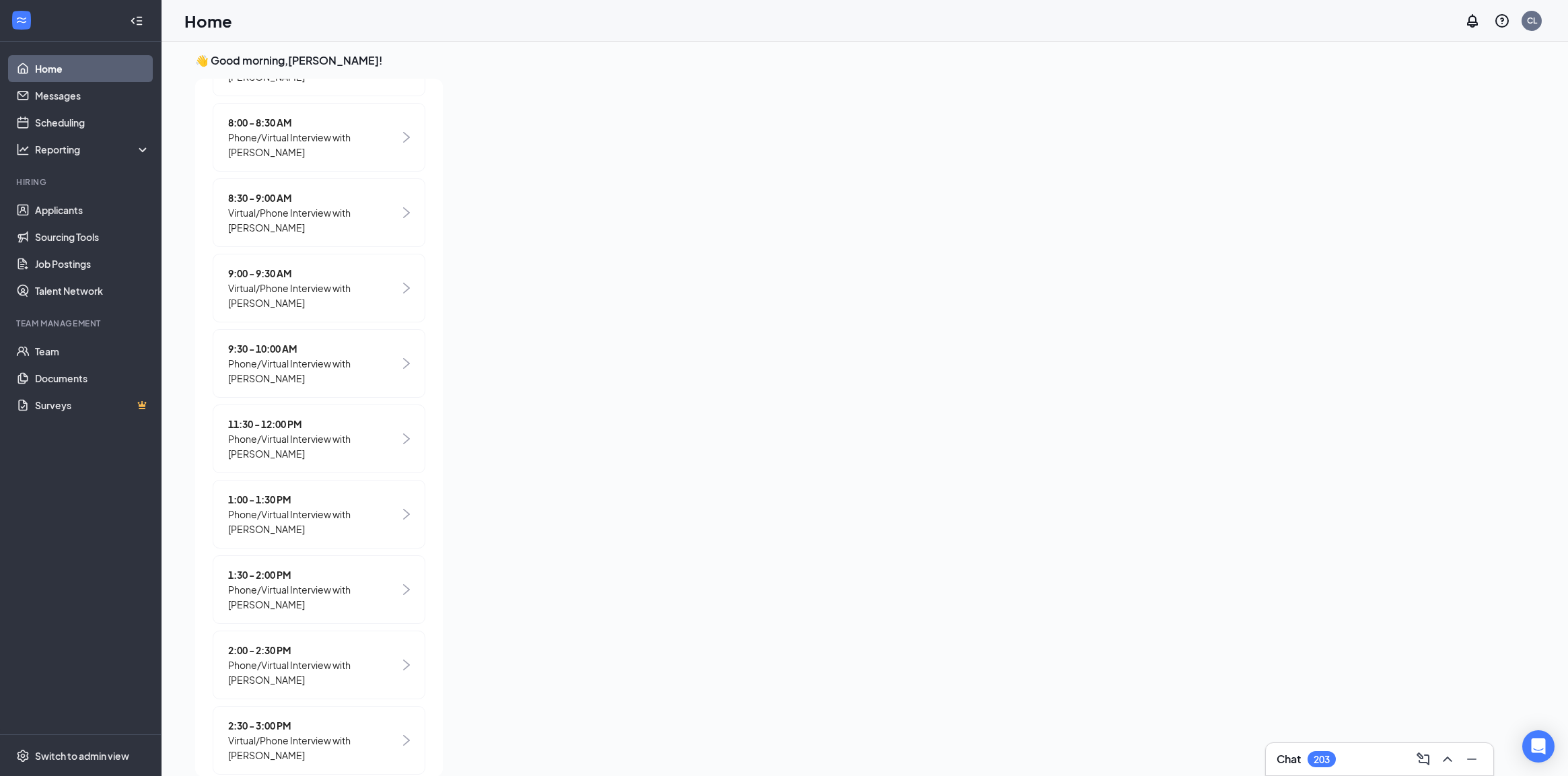
scroll to position [505, 0]
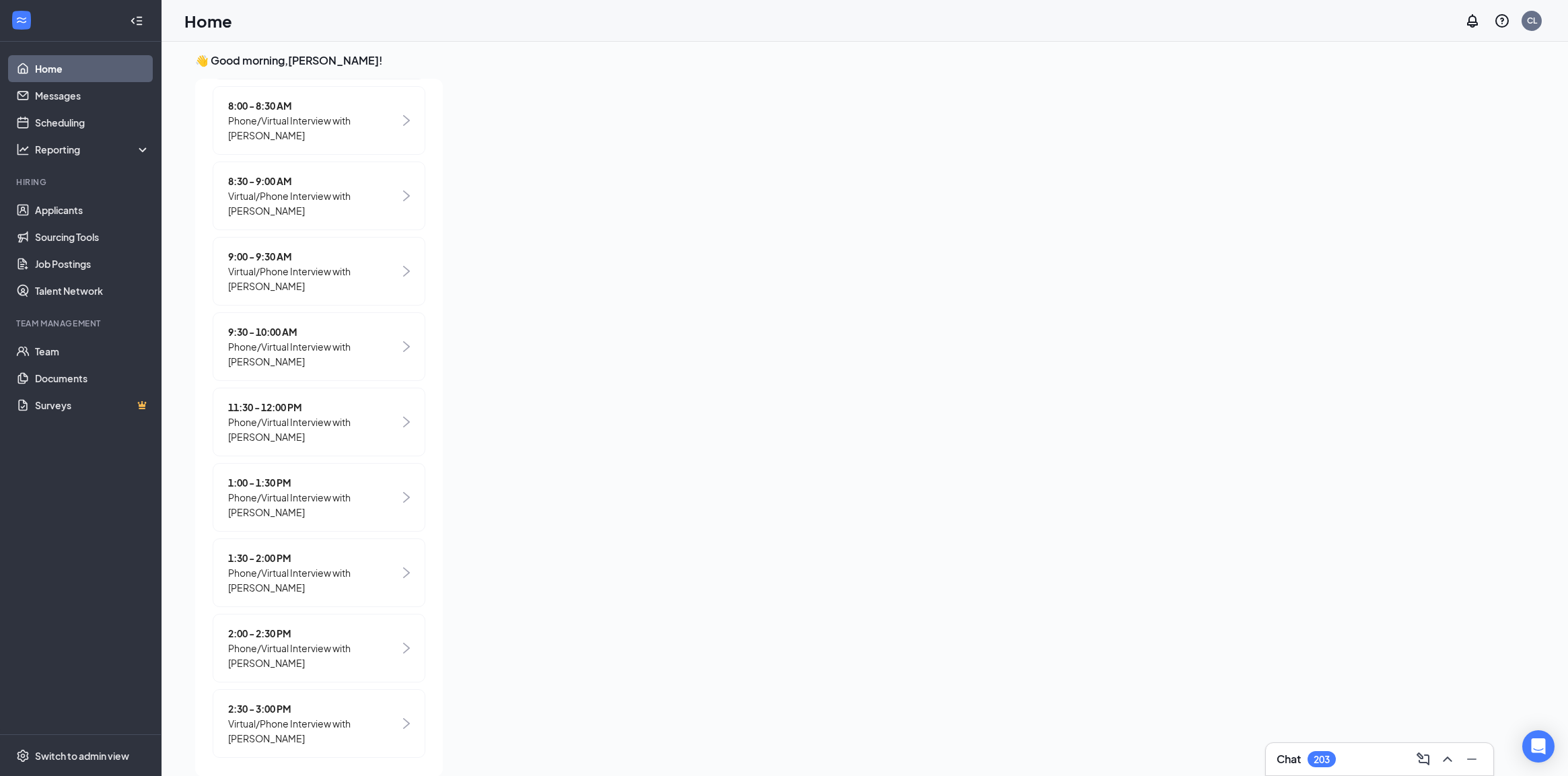
click at [310, 444] on span "Phone/Virtual Interview with [PERSON_NAME]" at bounding box center [314, 429] width 172 height 30
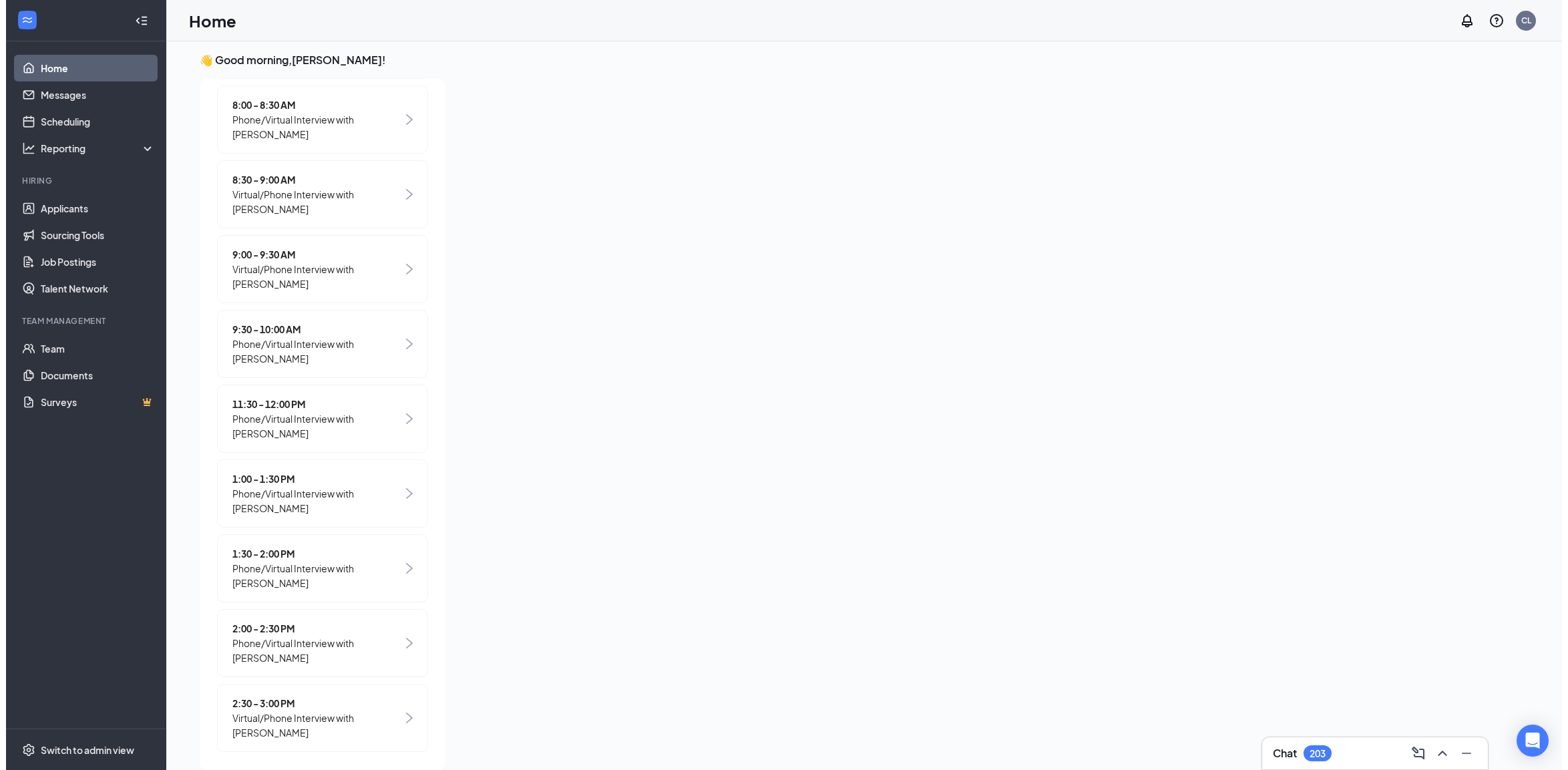
scroll to position [0, 0]
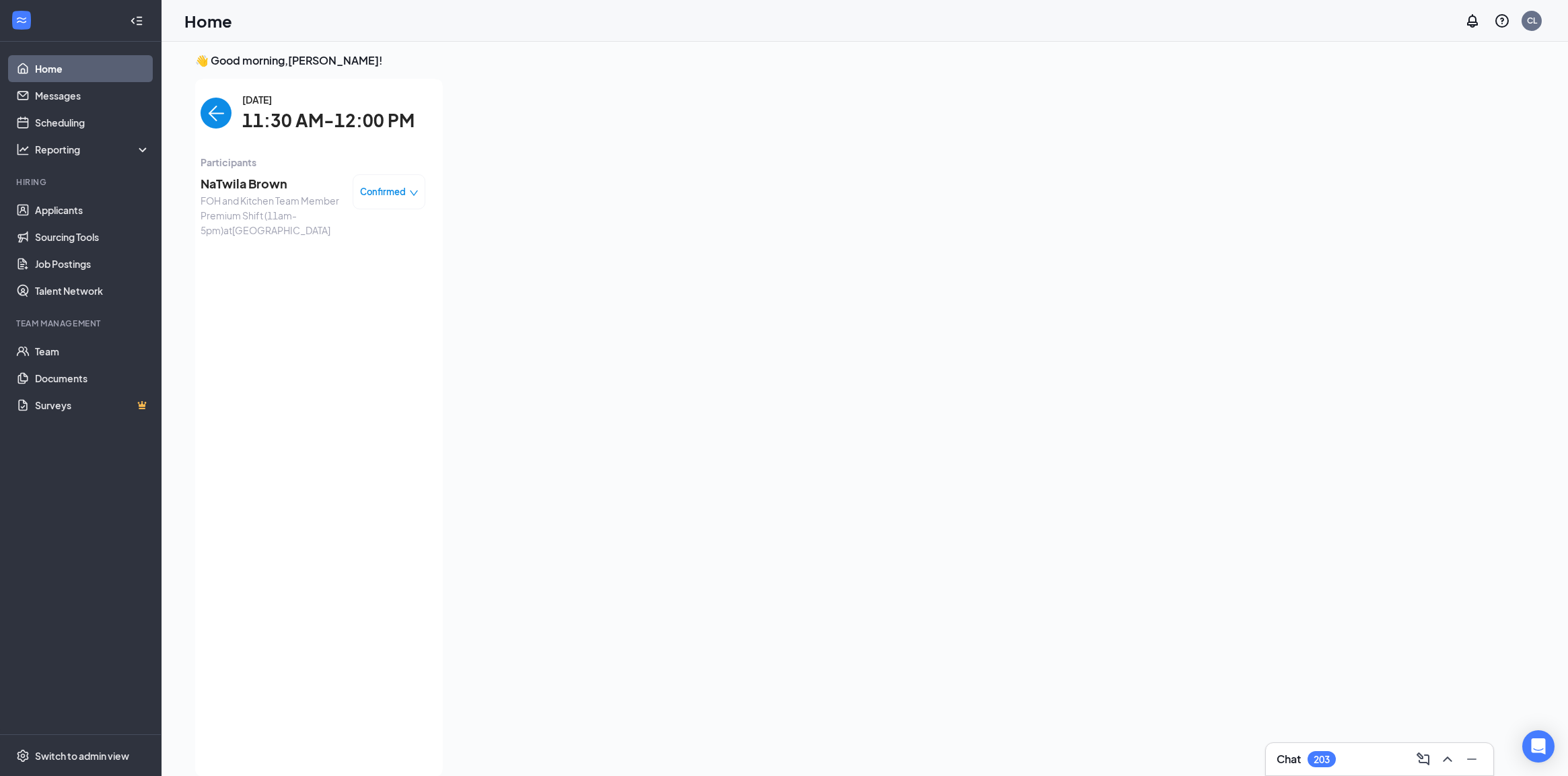
click at [260, 188] on span "NaTwila Brown" at bounding box center [271, 184] width 141 height 19
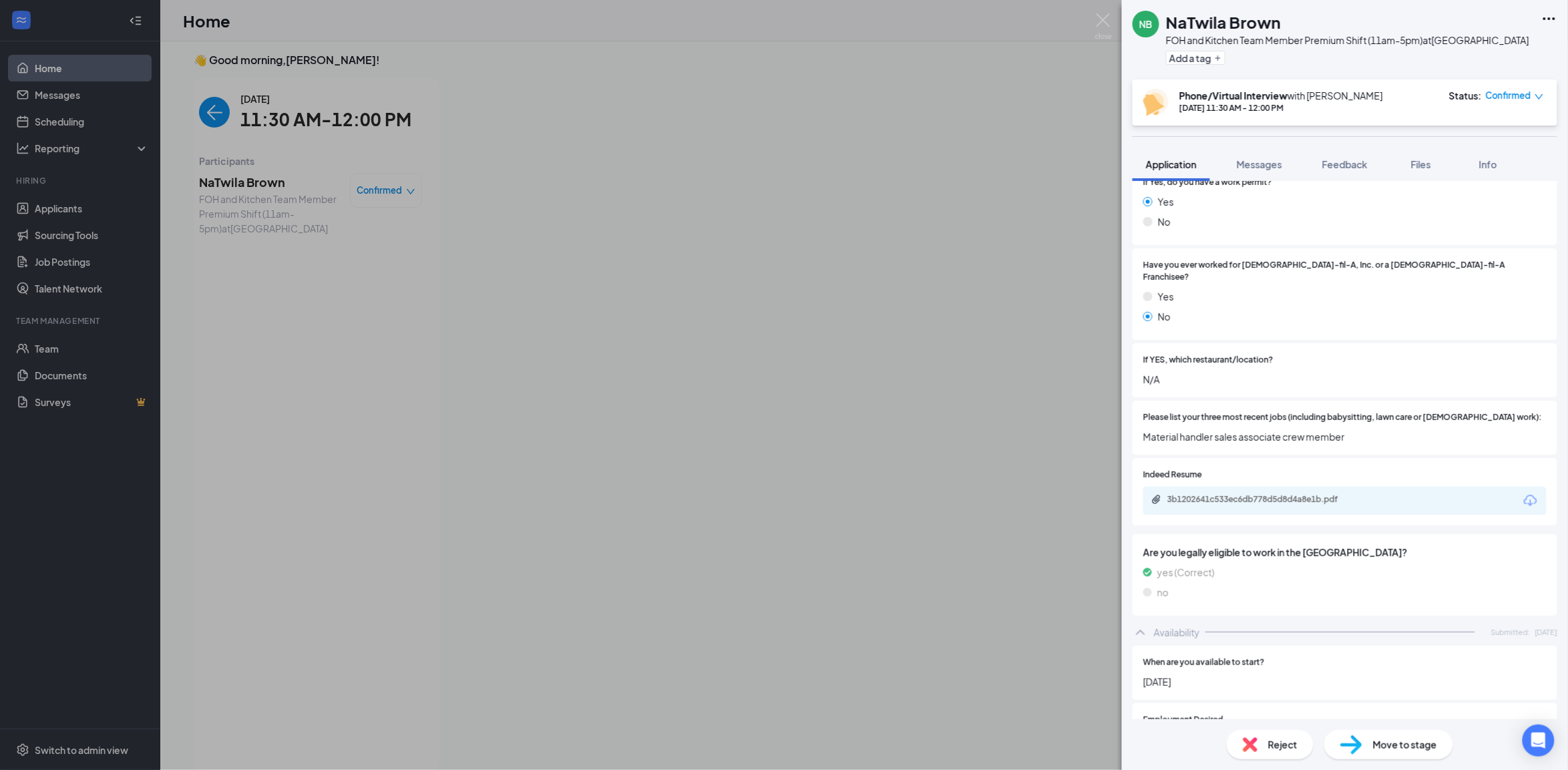
scroll to position [501, 0]
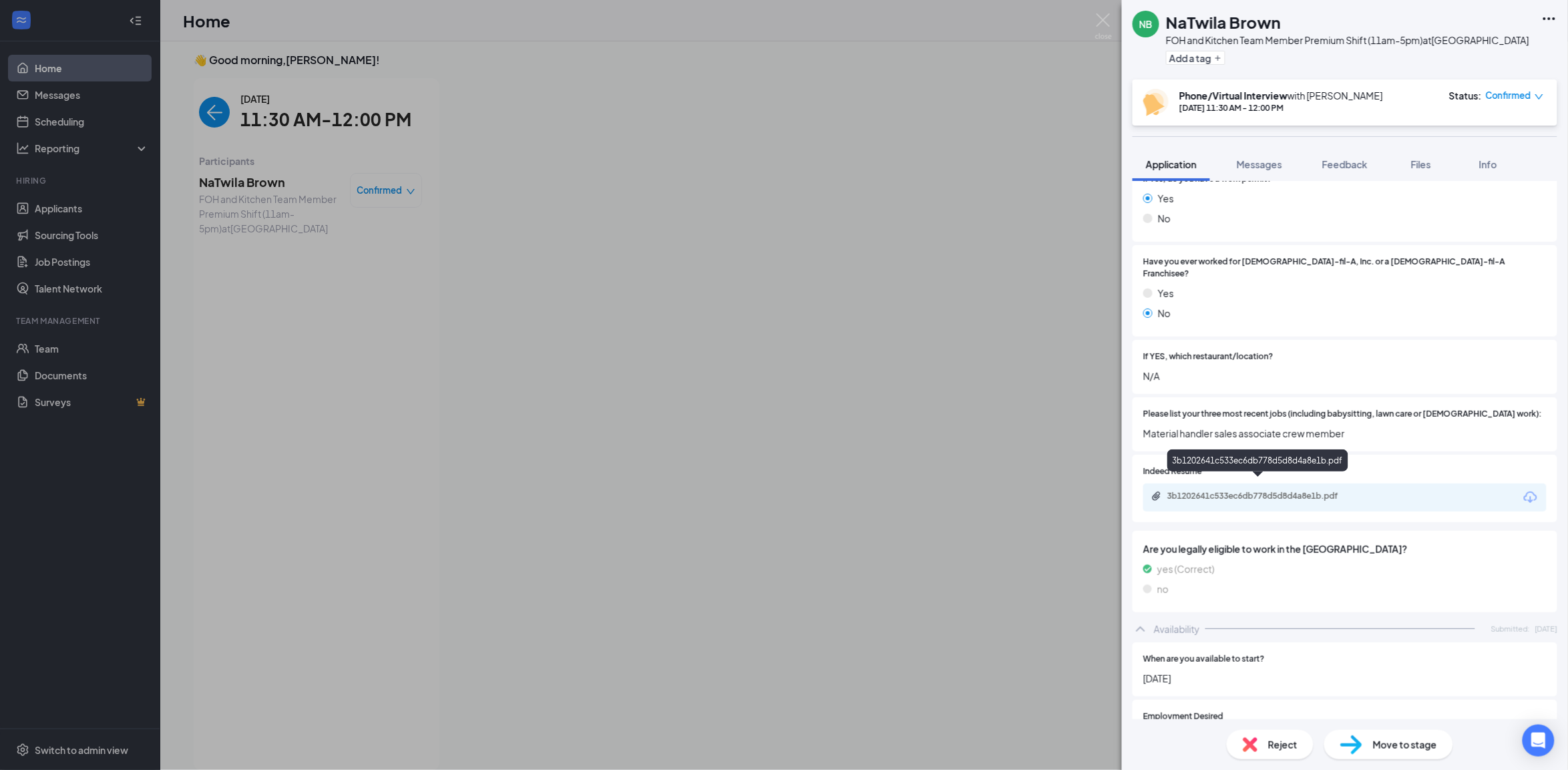
click at [1263, 491] on div "3b1202641c533ec6db778d5d8d4a8e1b.pdf" at bounding box center [1261, 496] width 187 height 11
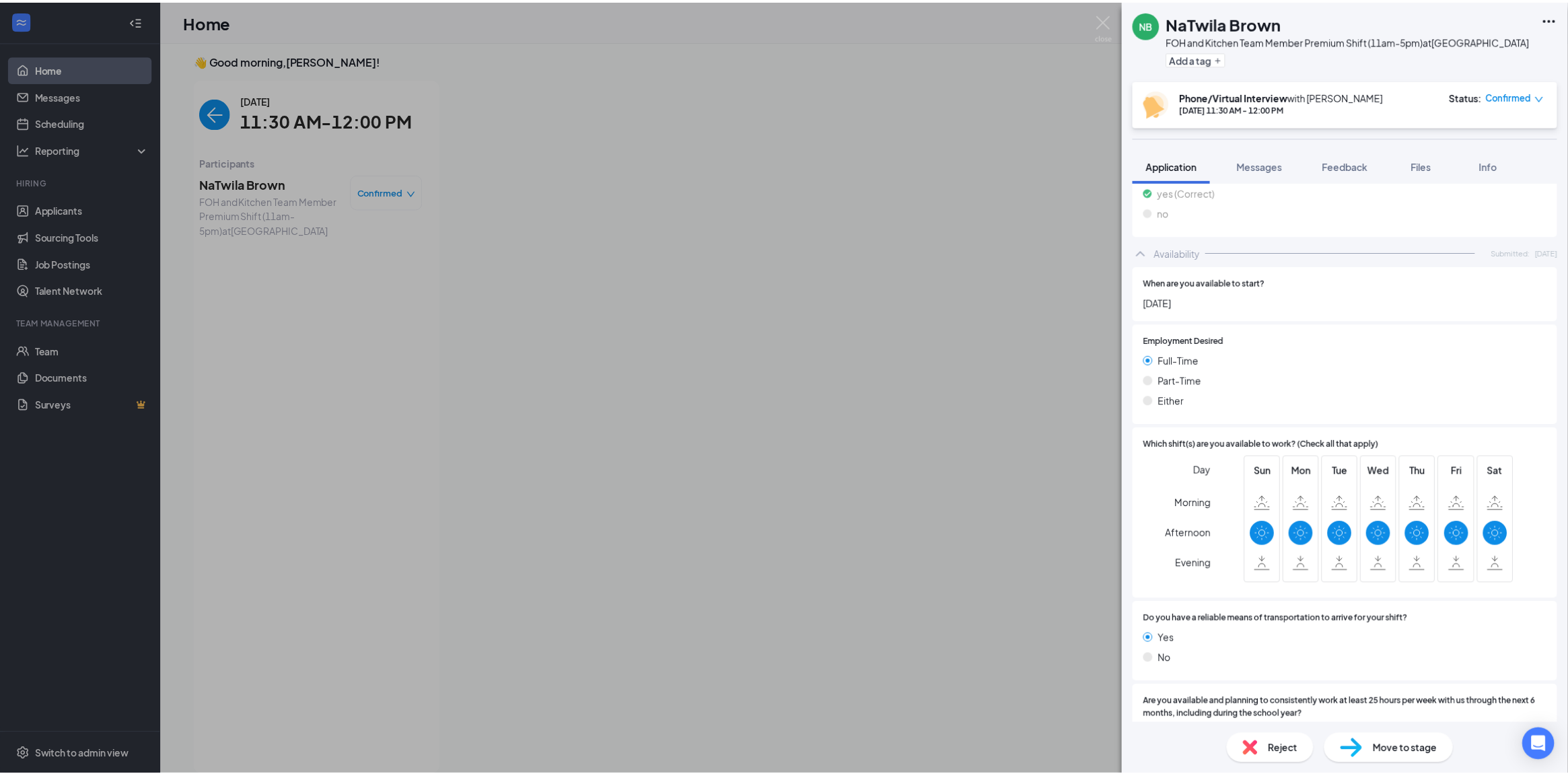
scroll to position [1009, 0]
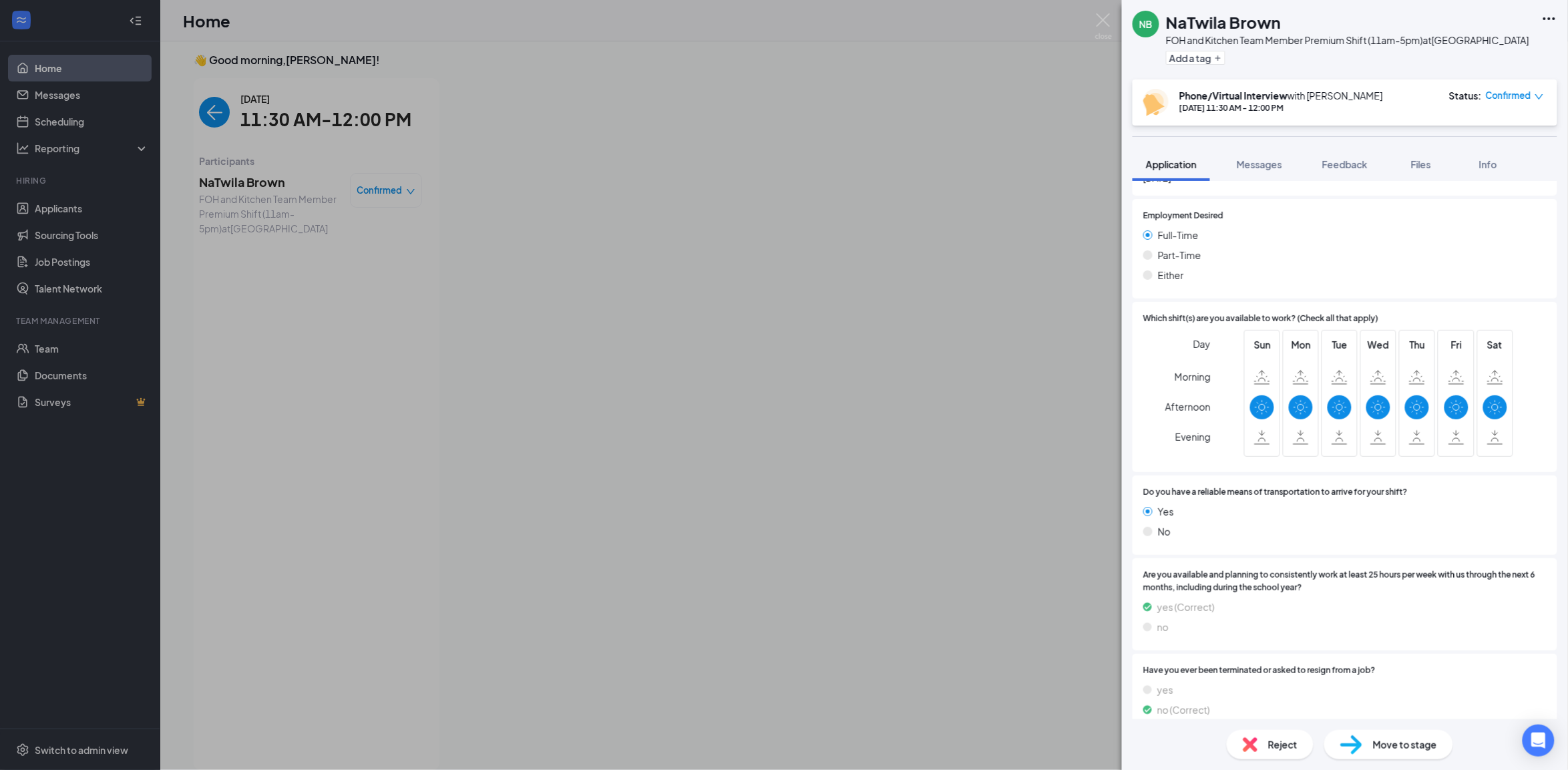
click at [818, 216] on div "NB NaTwila Brown FOH and Kitchen Team Member Premium Shift (11am-5pm) at [GEOGR…" at bounding box center [784, 385] width 1568 height 770
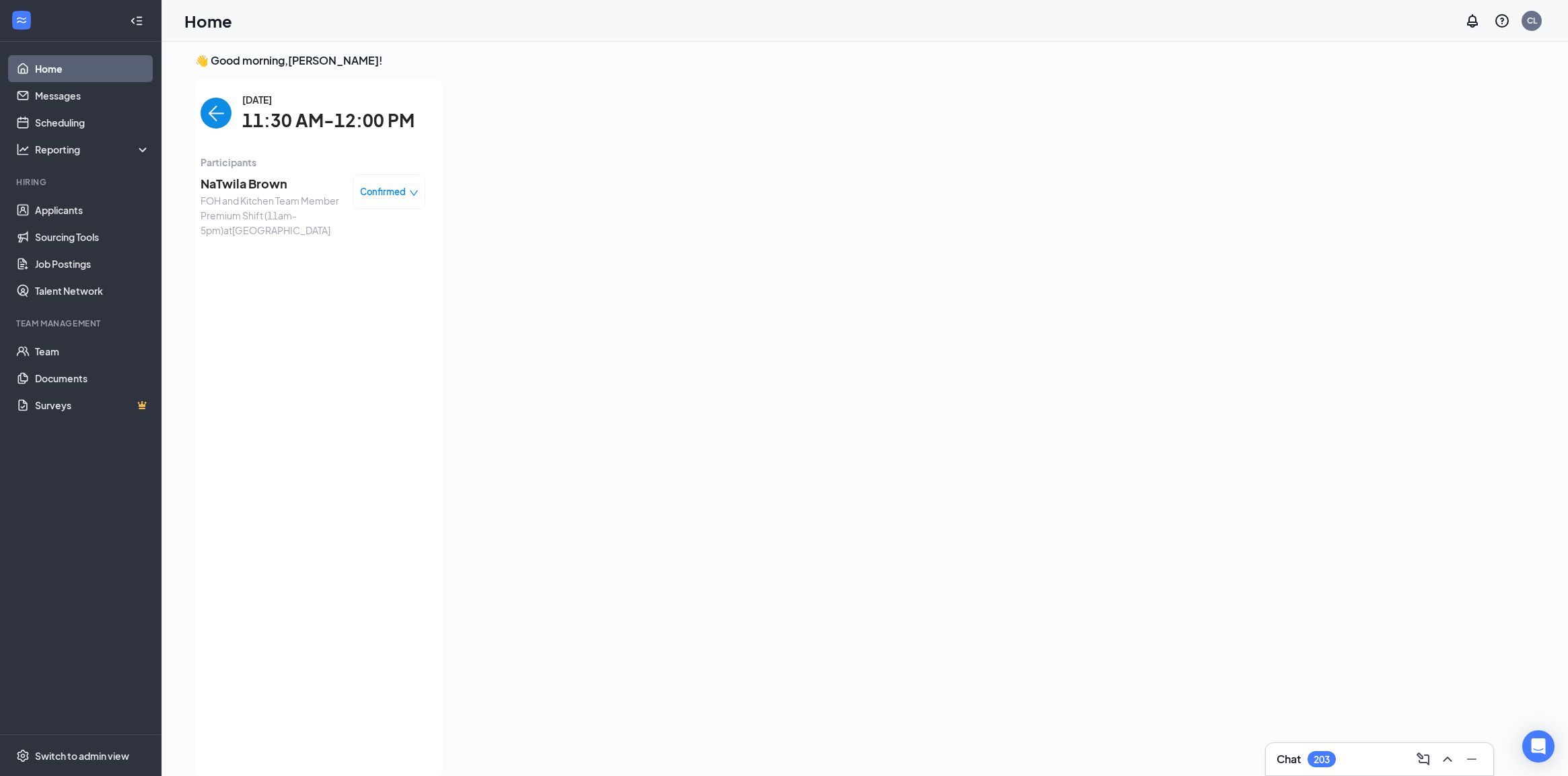
click at [201, 105] on img "back-button" at bounding box center [216, 113] width 31 height 31
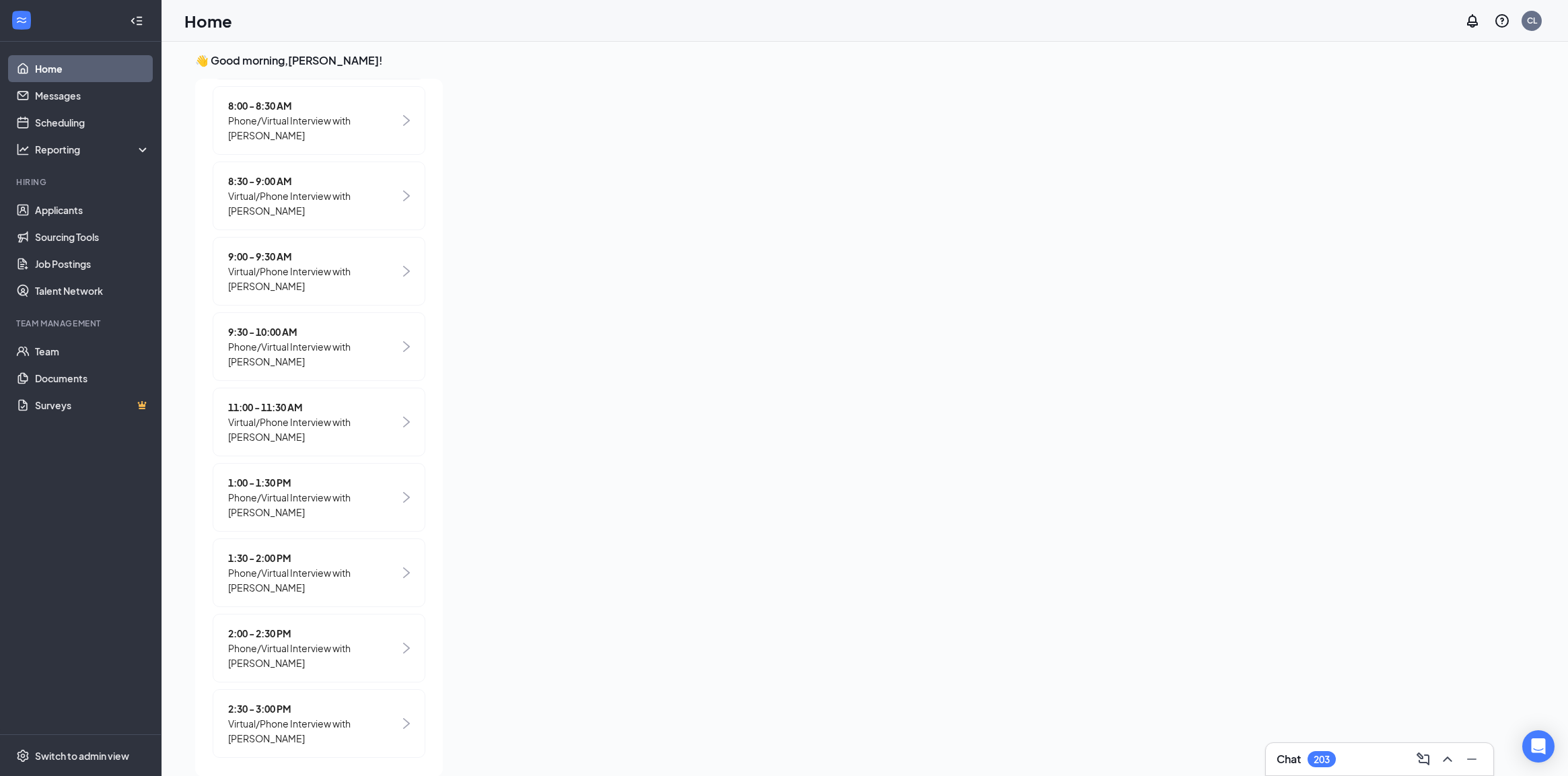
scroll to position [516, 0]
